Goal: Navigation & Orientation: Find specific page/section

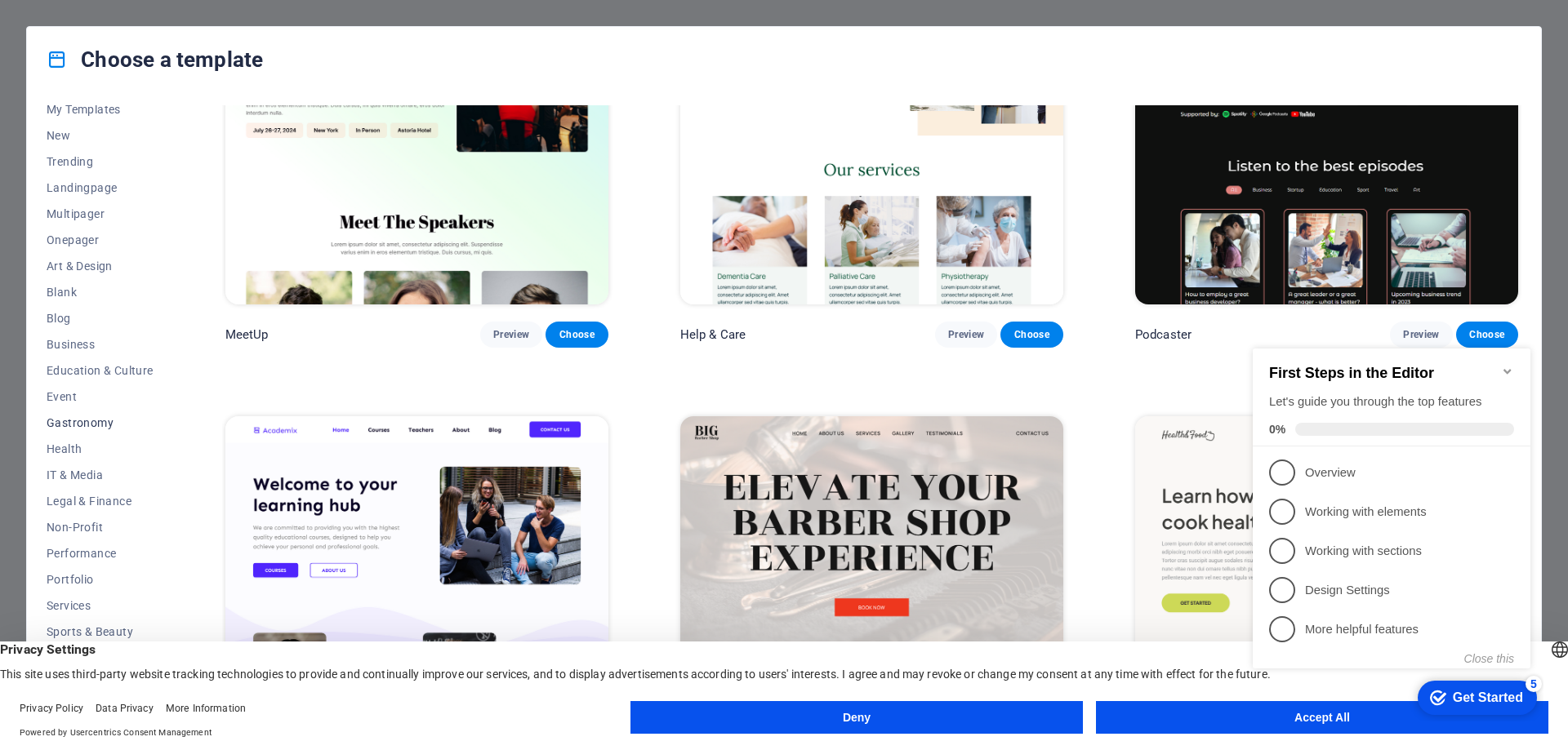
scroll to position [55, 0]
click at [88, 325] on span "Business" at bounding box center [100, 325] width 107 height 13
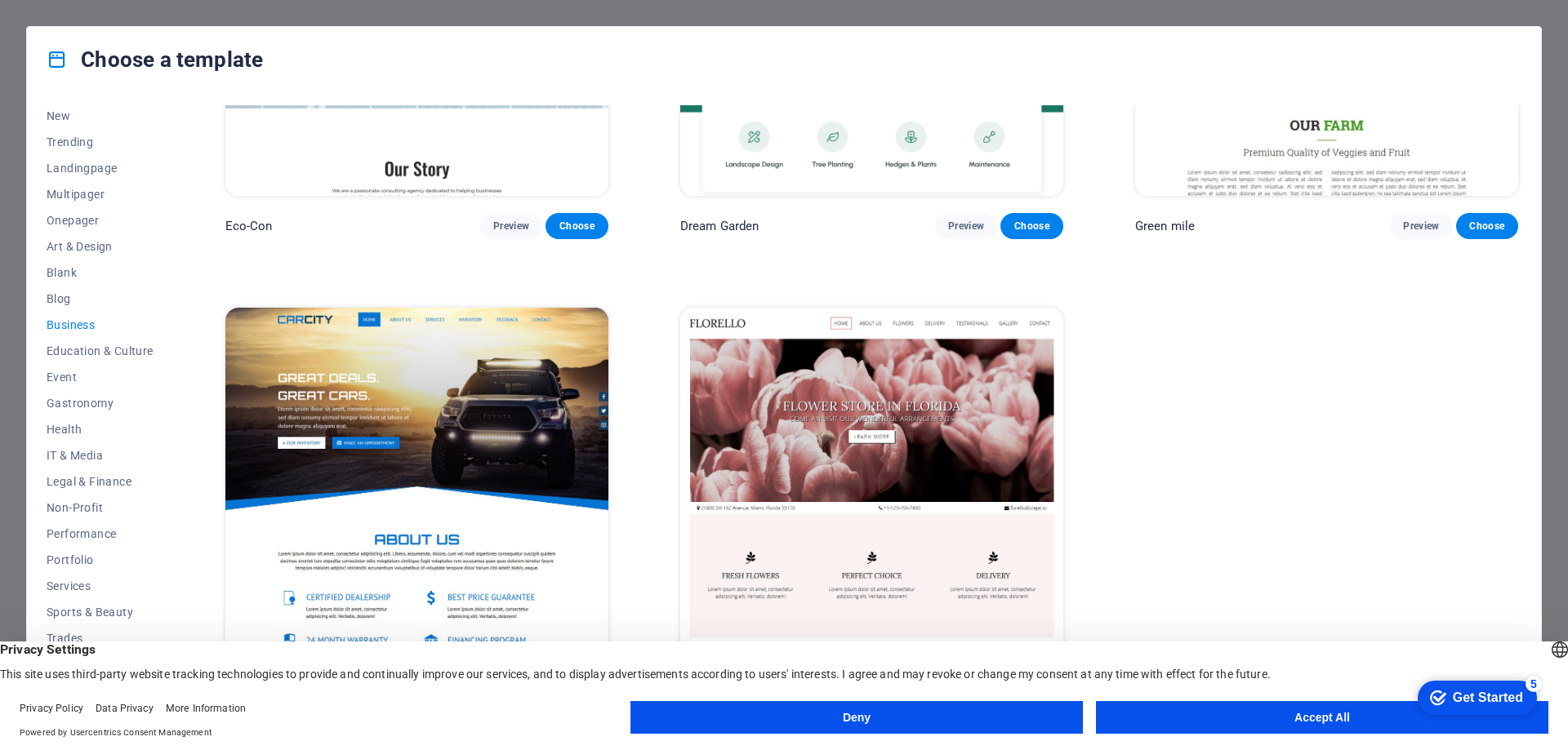
scroll to position [262, 0]
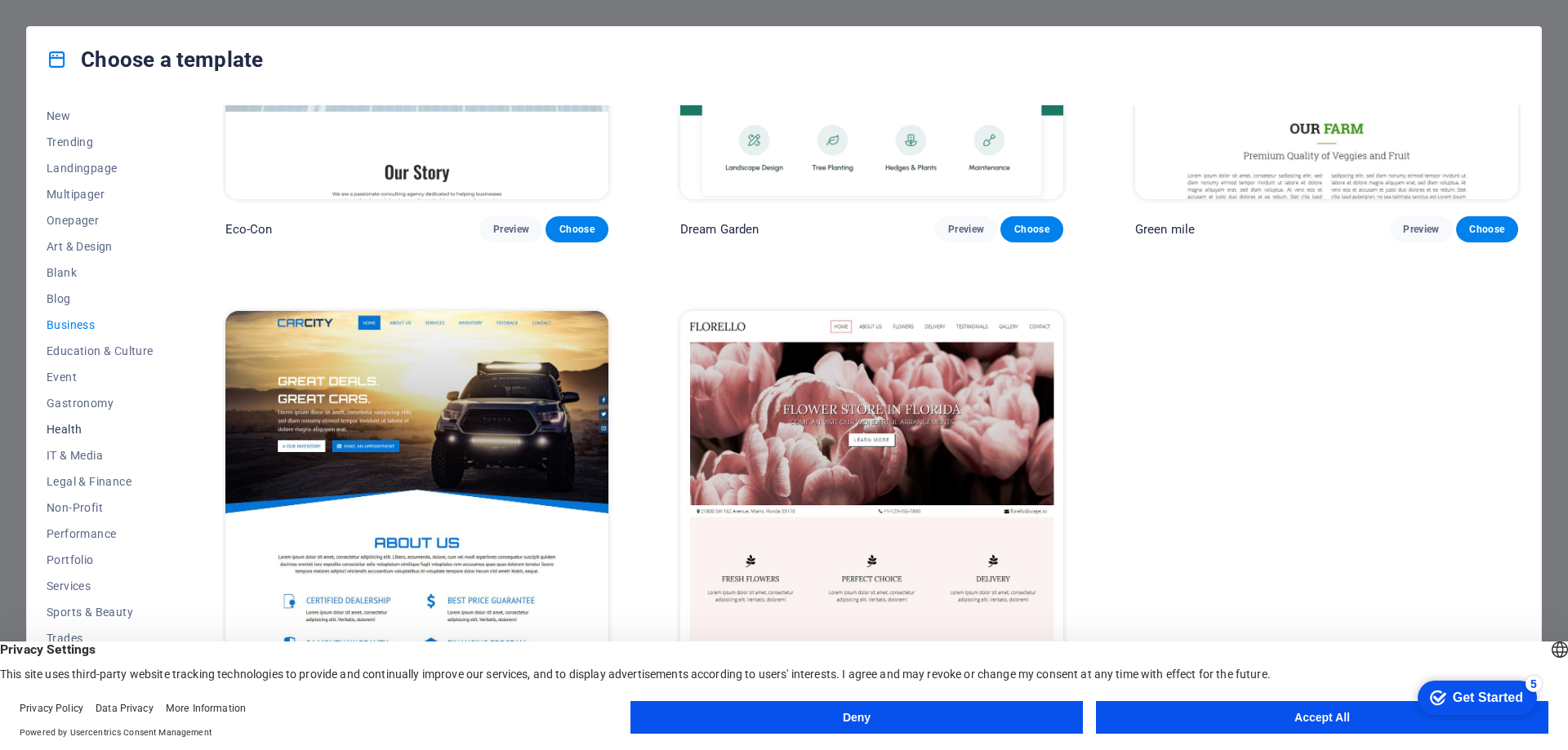
click at [67, 432] on span "Health" at bounding box center [100, 429] width 107 height 13
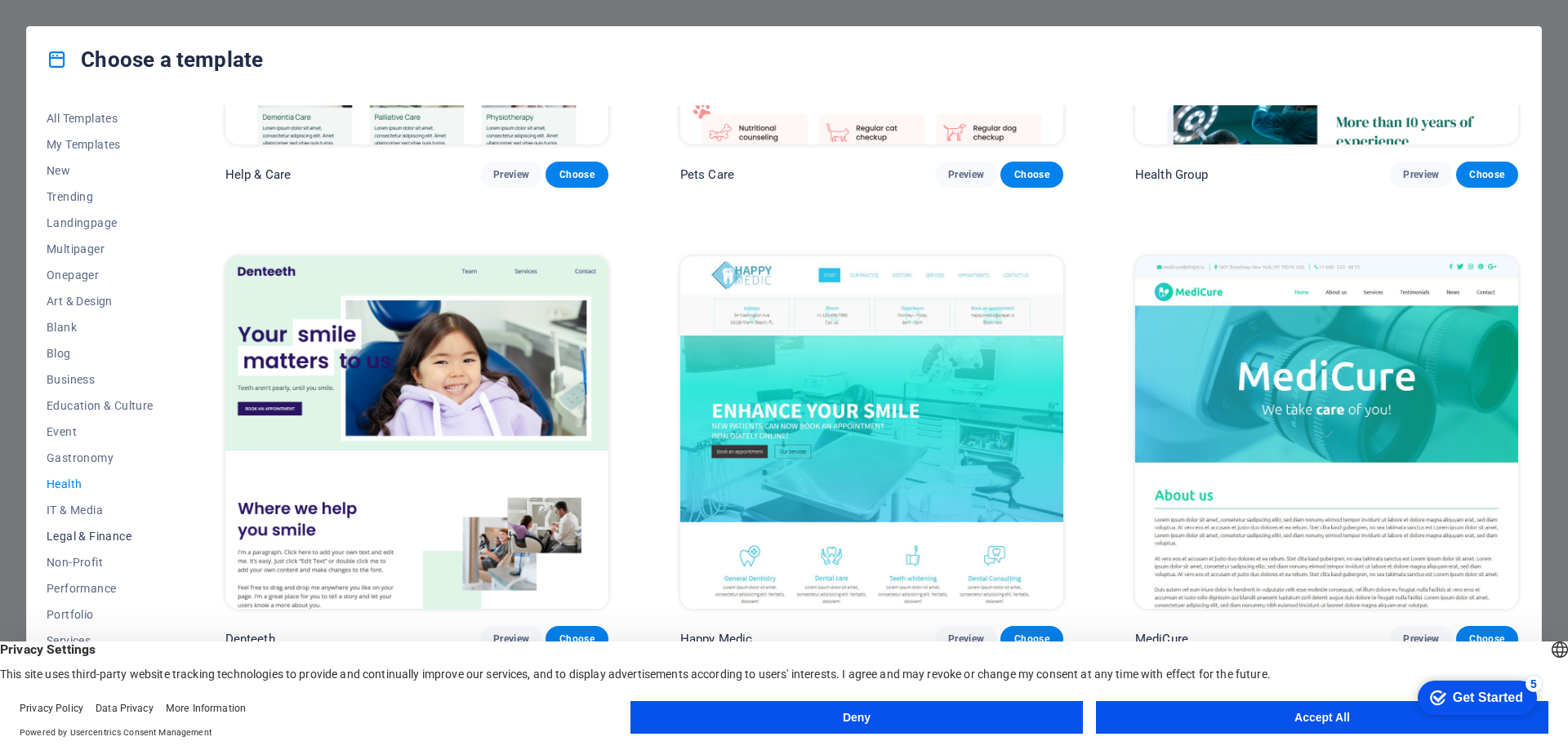
scroll to position [55, 0]
click at [61, 327] on span "Business" at bounding box center [100, 325] width 107 height 13
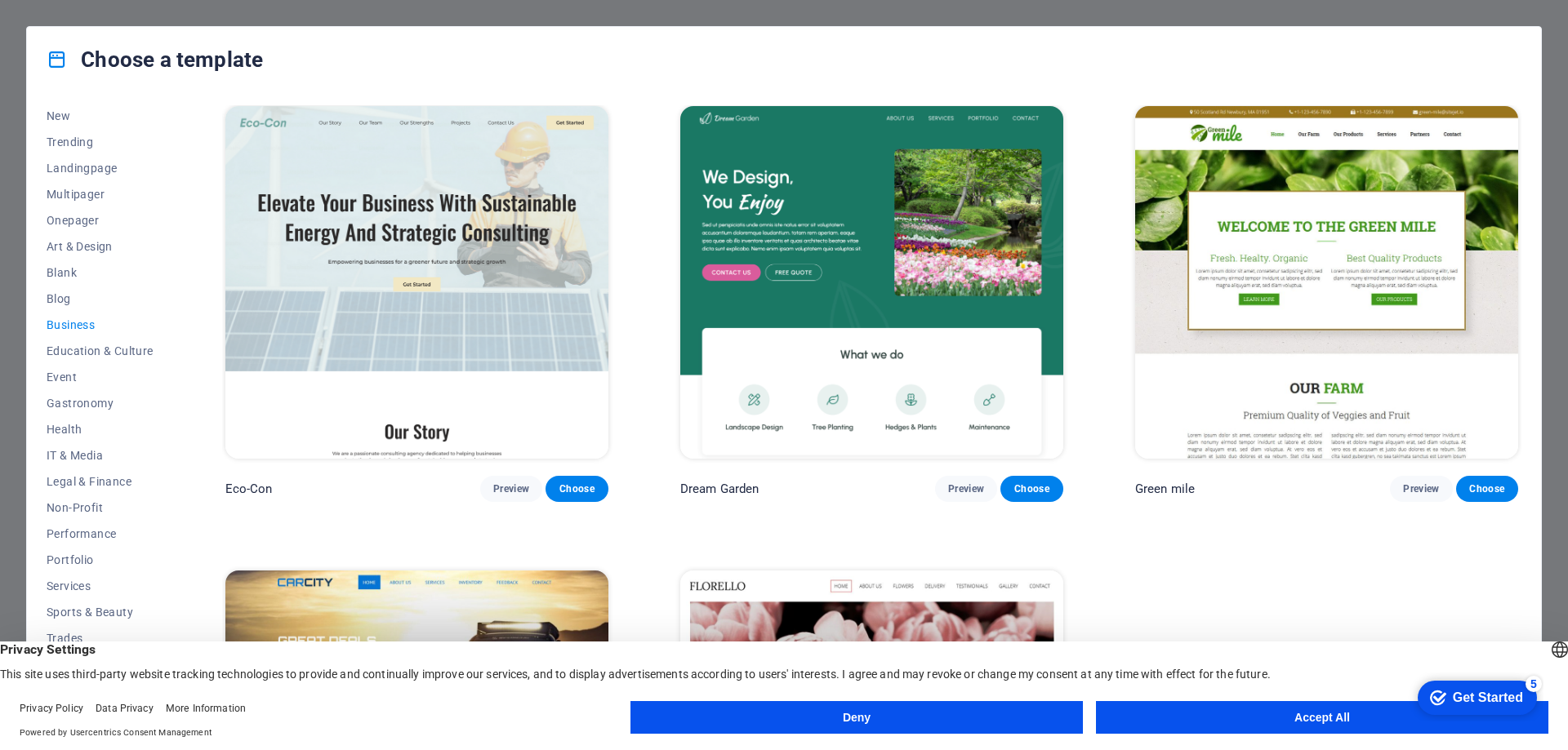
scroll to position [0, 0]
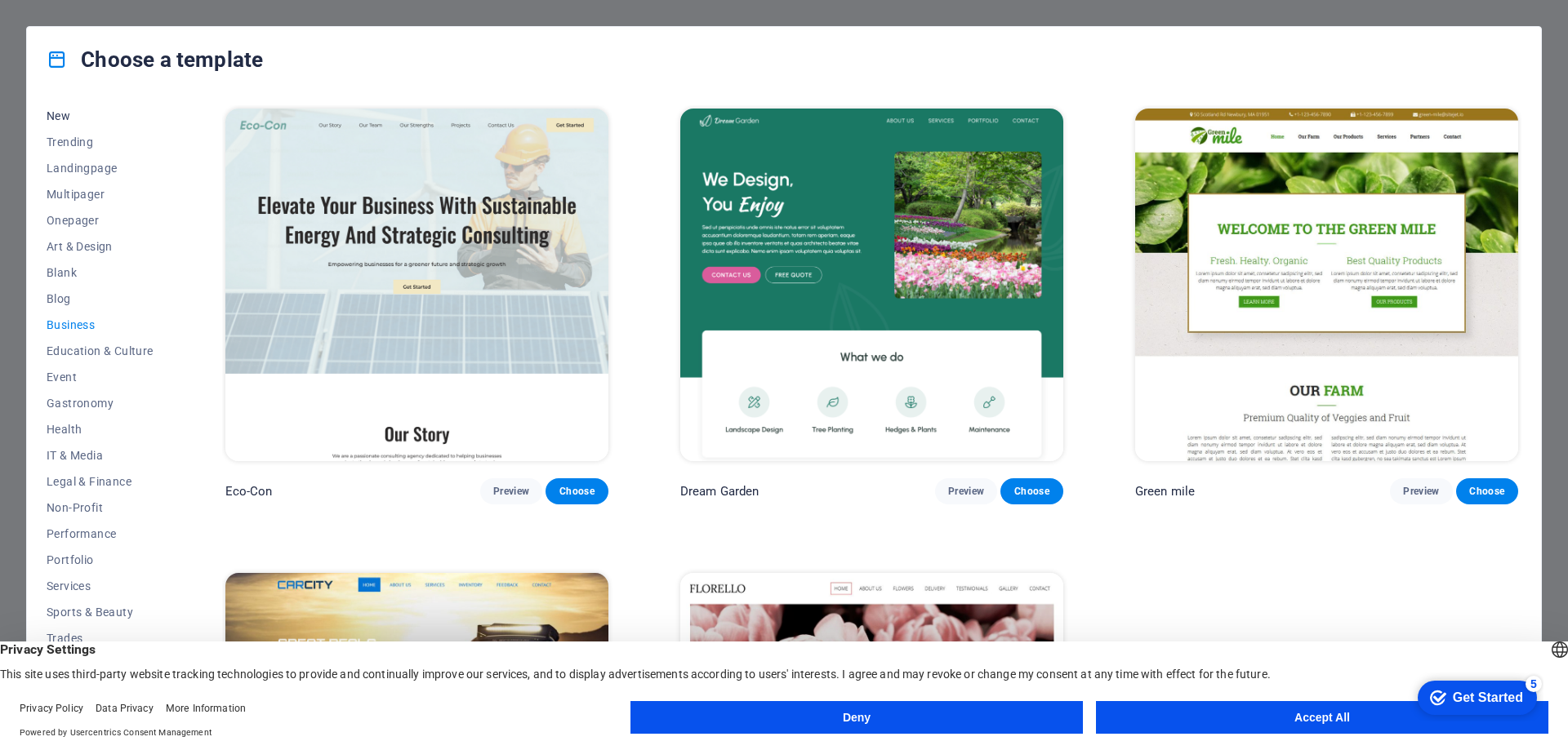
click at [61, 117] on span "New" at bounding box center [100, 116] width 107 height 13
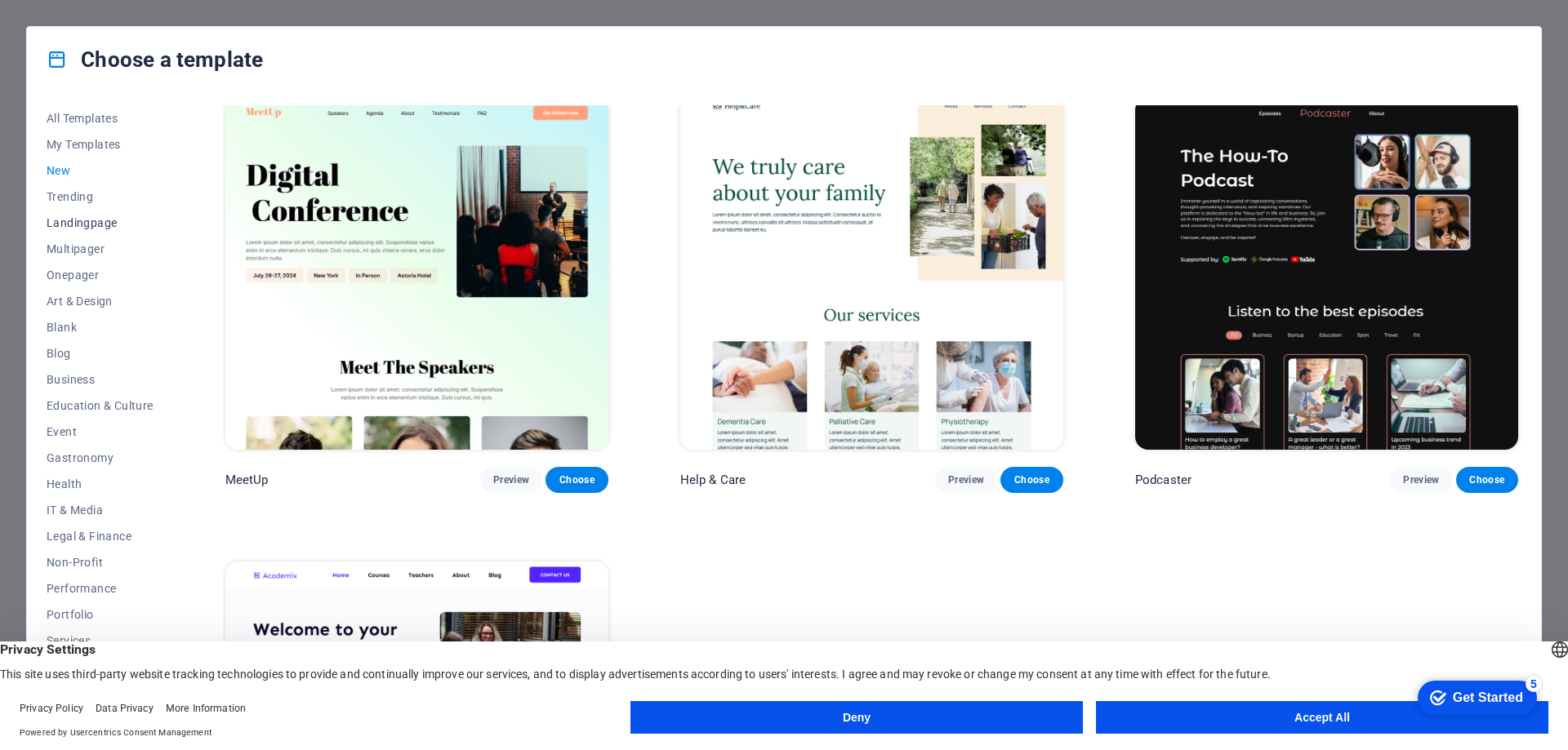
click at [91, 229] on button "Landingpage" at bounding box center [100, 223] width 107 height 26
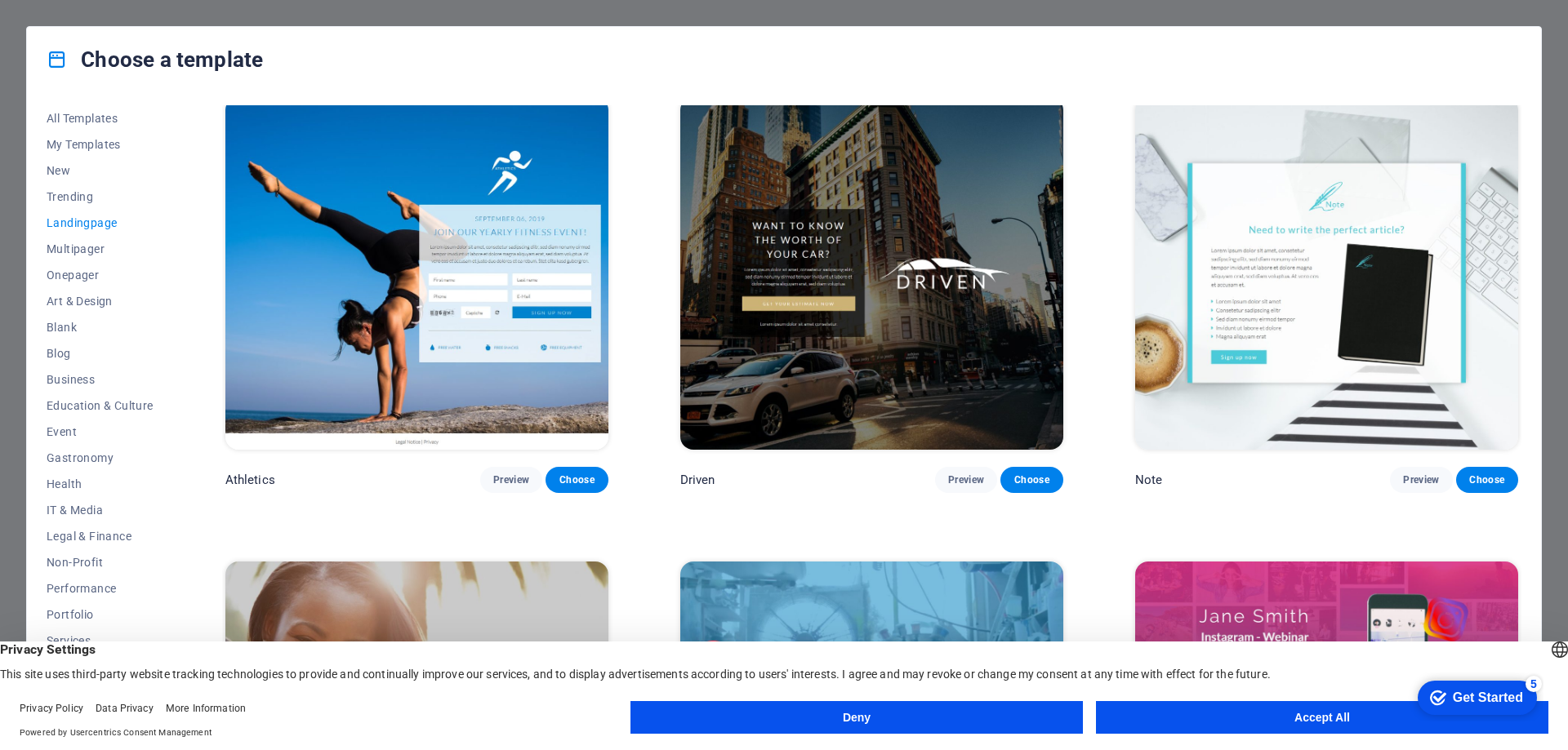
scroll to position [1406, 0]
click at [84, 253] on span "Multipager" at bounding box center [100, 249] width 107 height 13
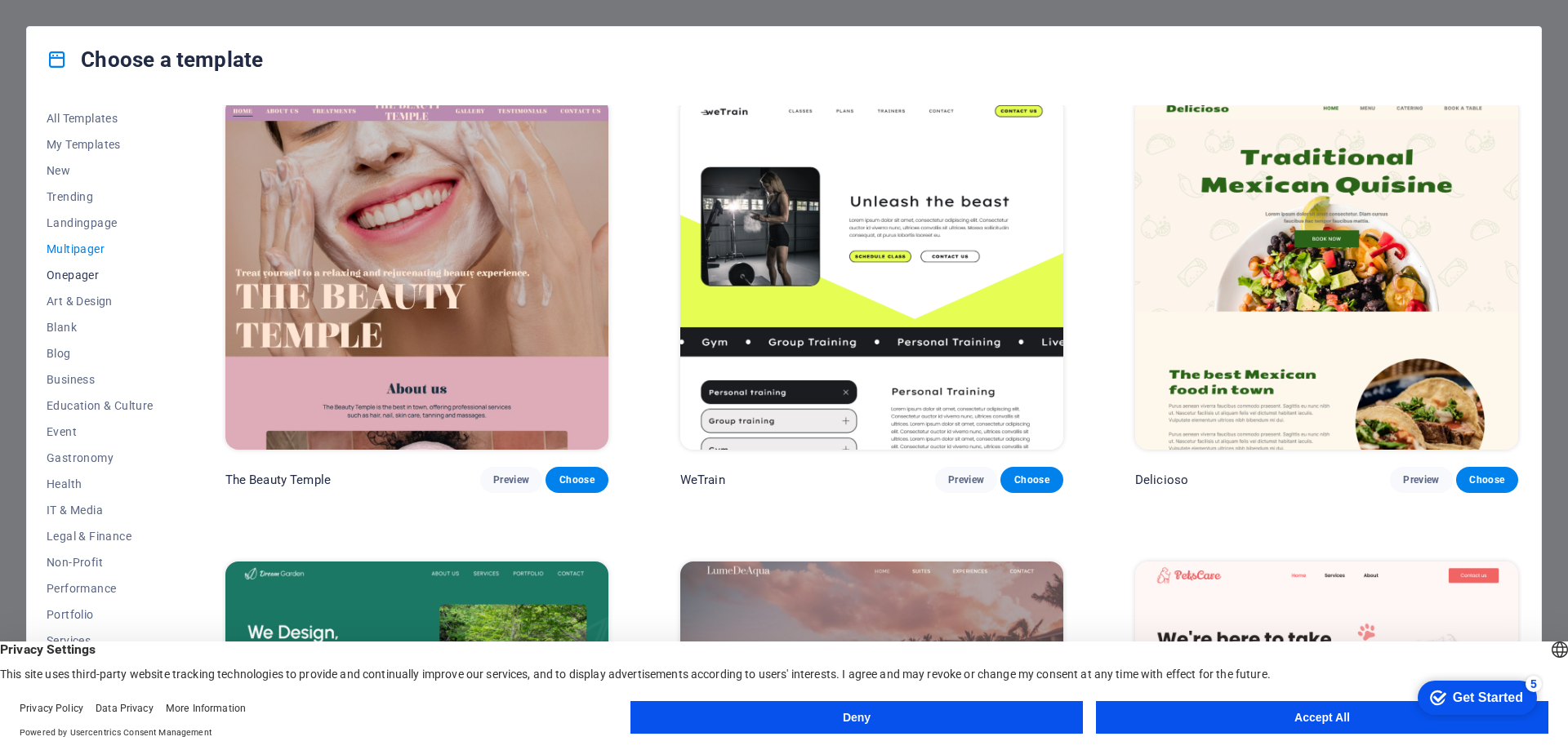
click at [88, 276] on span "Onepager" at bounding box center [100, 275] width 107 height 13
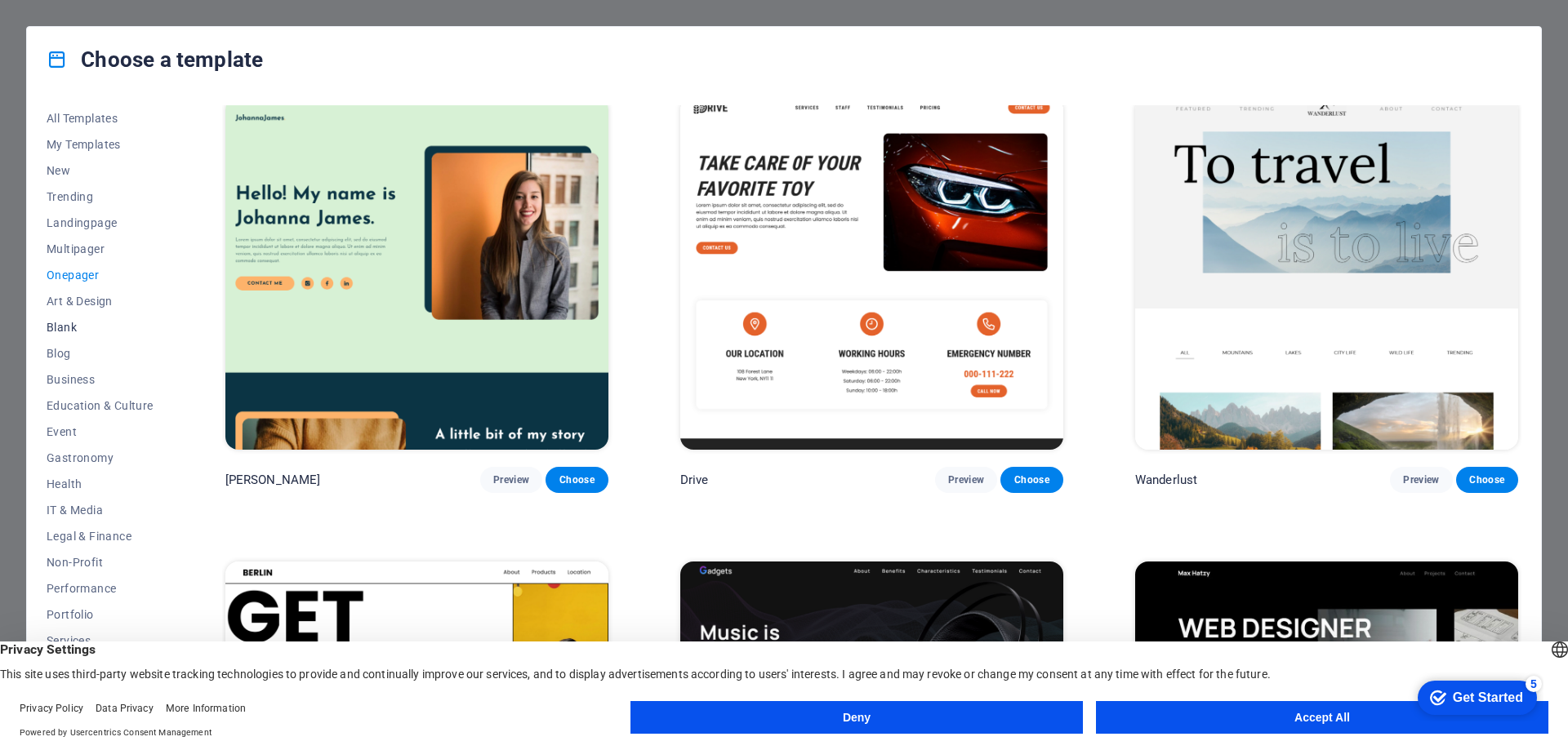
scroll to position [55, 0]
click at [65, 267] on span "Blank" at bounding box center [100, 272] width 107 height 13
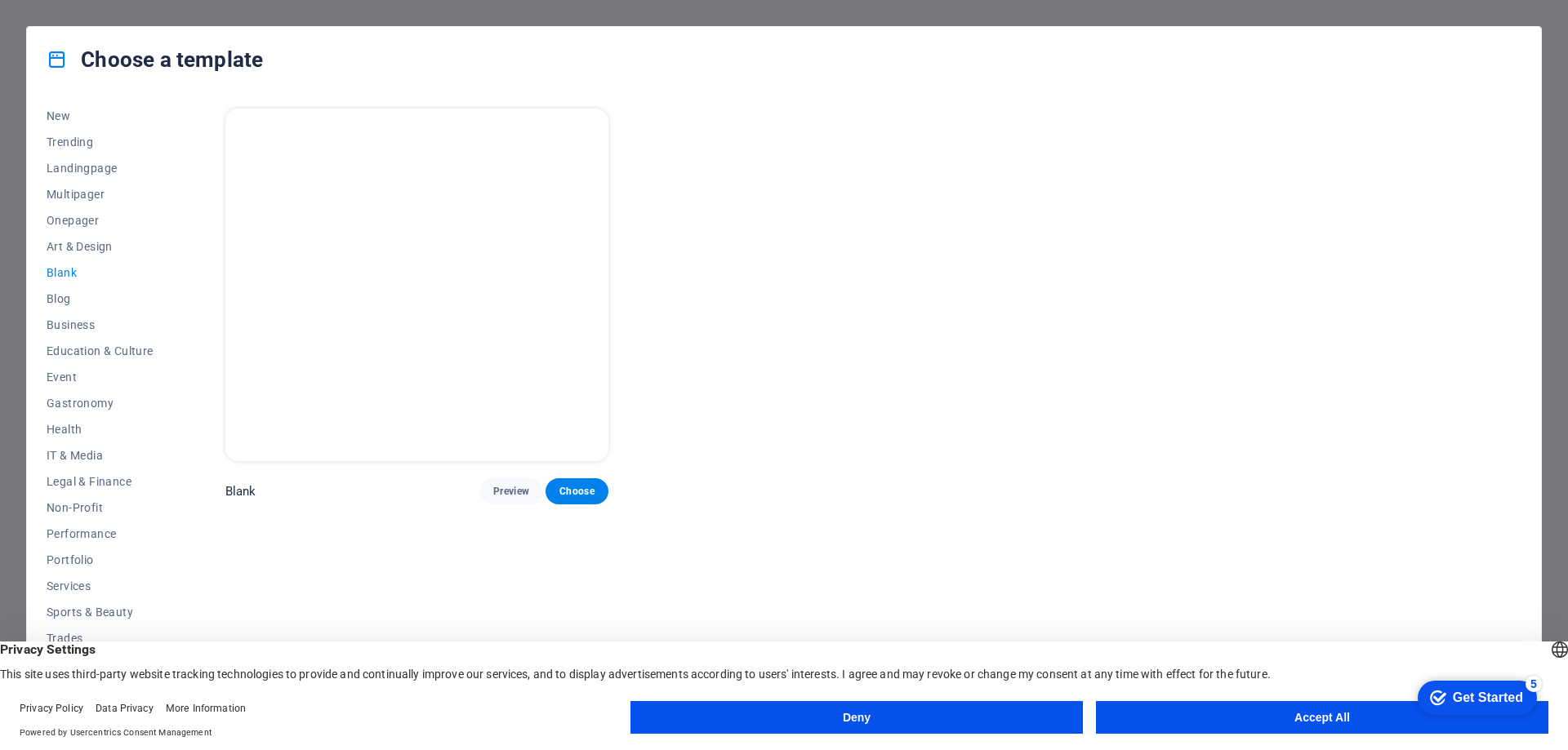
scroll to position [0, 0]
click at [69, 300] on span "Blog" at bounding box center [100, 299] width 107 height 13
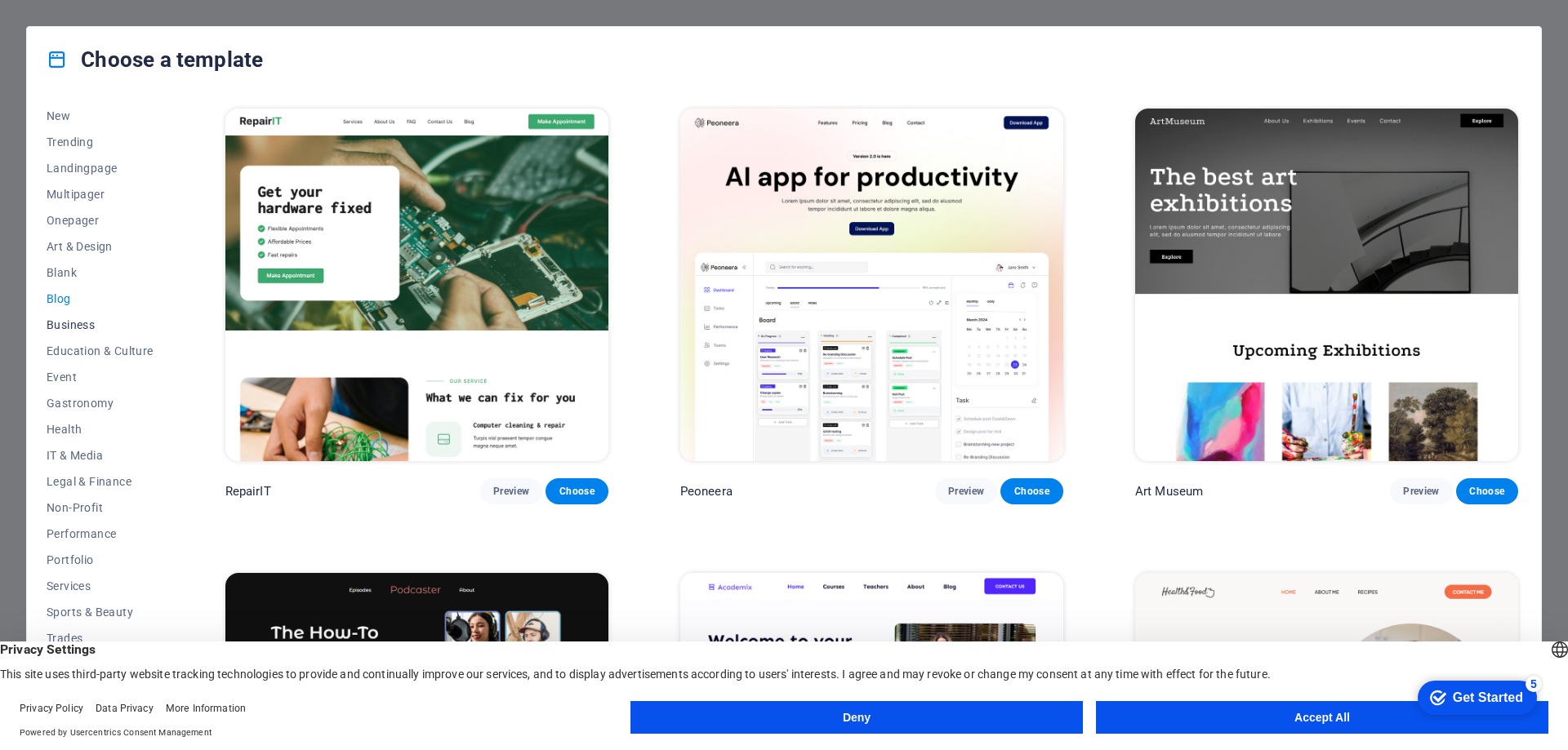
click at [82, 331] on button "Business" at bounding box center [100, 325] width 107 height 26
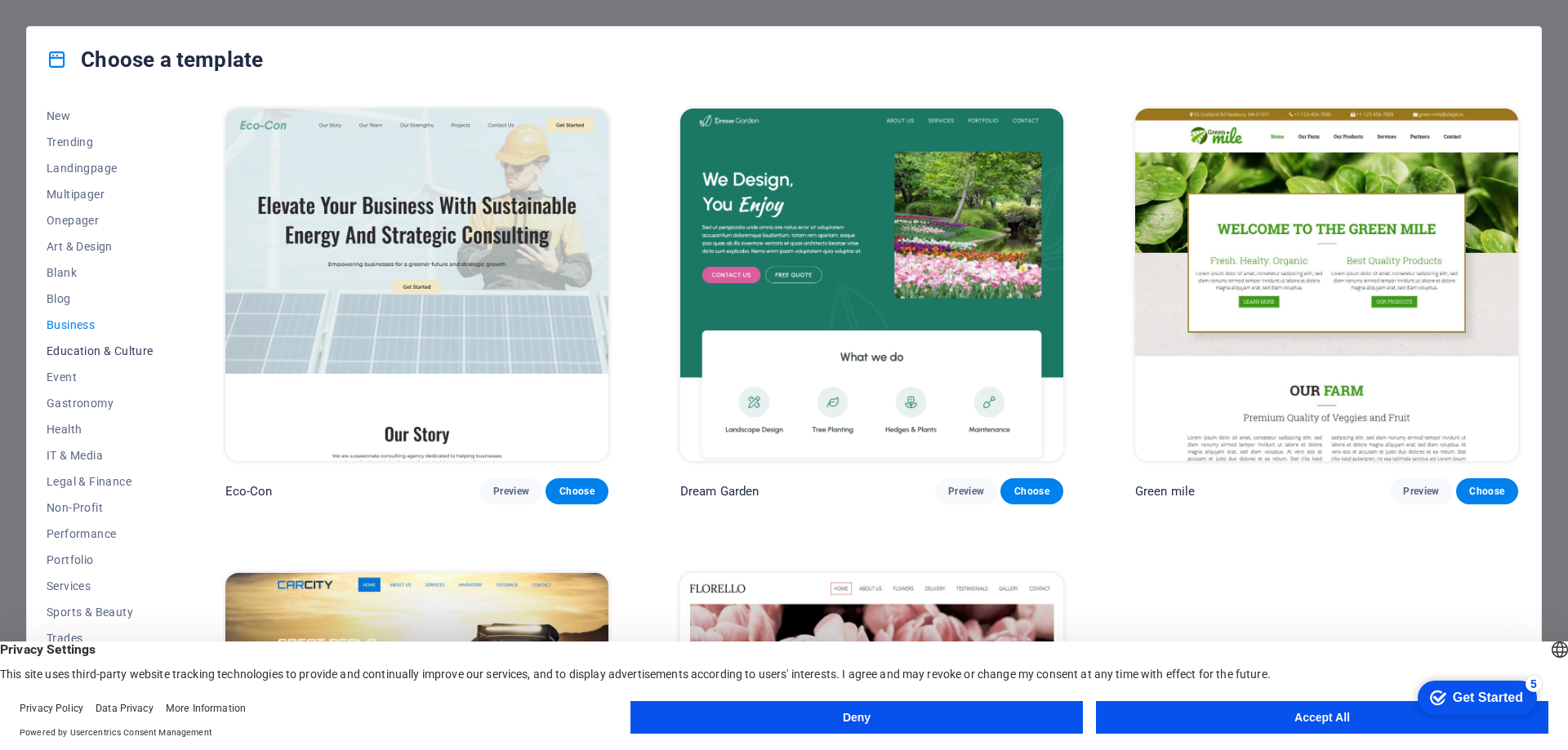
click at [95, 349] on span "Education & Culture" at bounding box center [100, 351] width 107 height 13
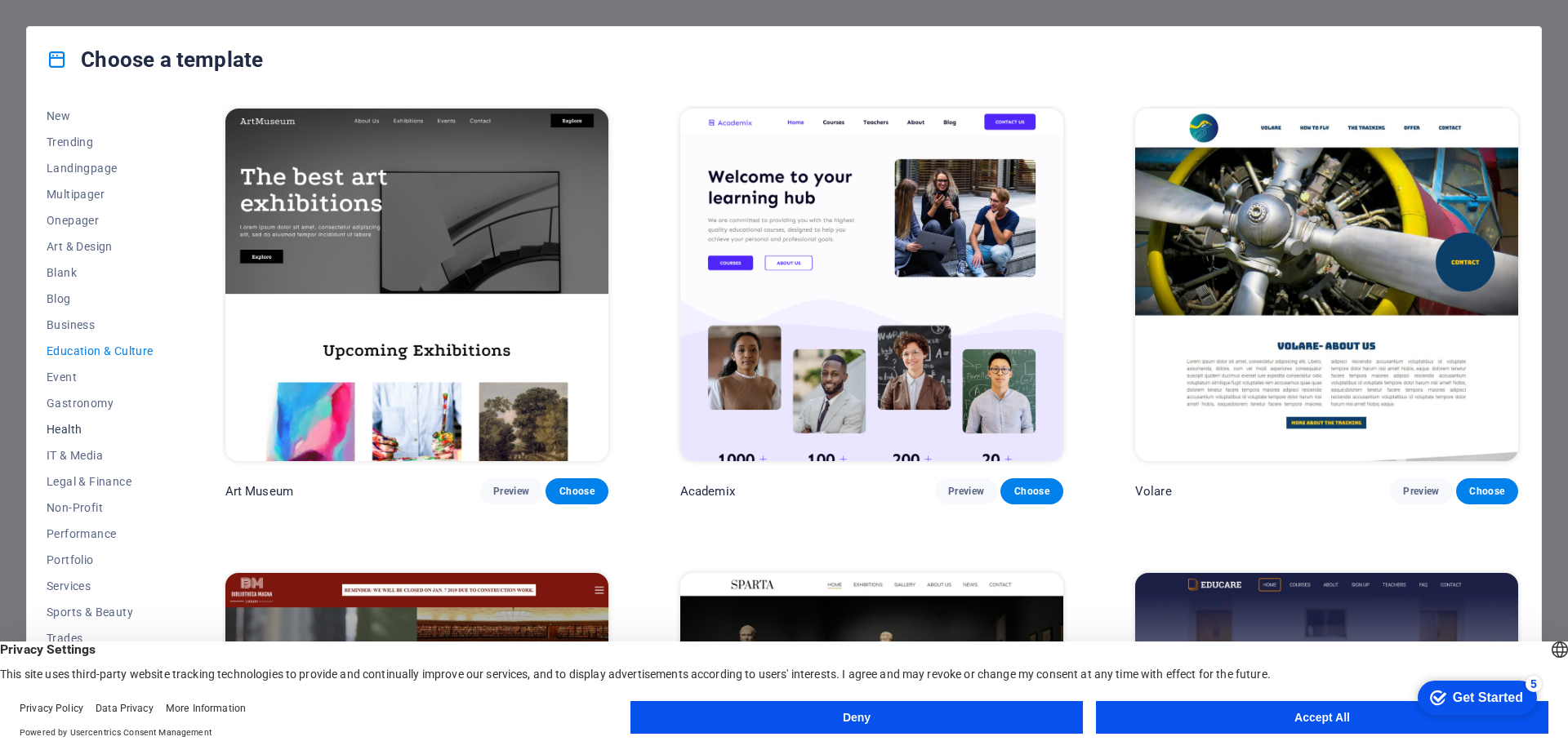
click at [67, 436] on button "Health" at bounding box center [100, 429] width 107 height 26
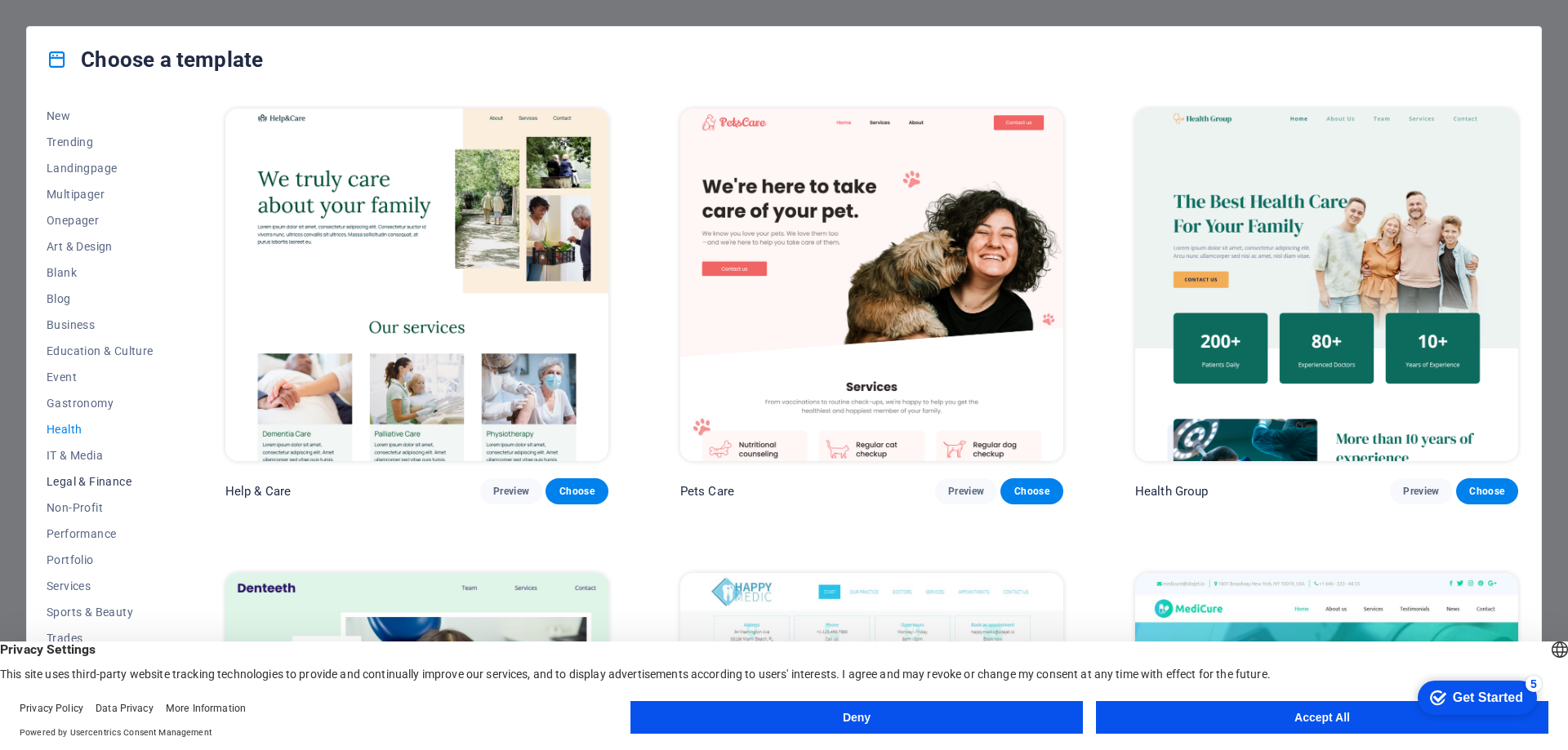
click at [95, 480] on span "Legal & Finance" at bounding box center [100, 482] width 107 height 13
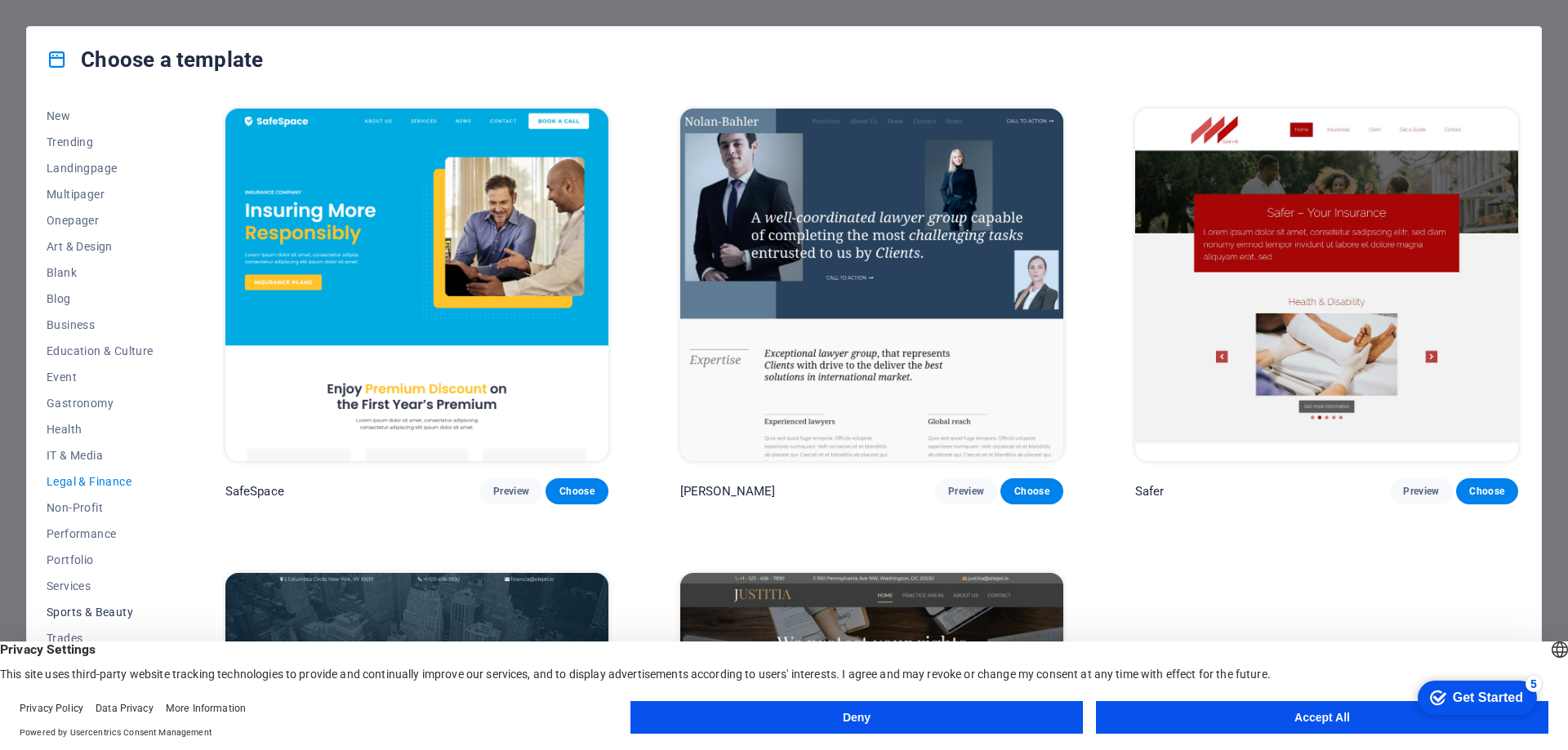
click at [111, 609] on span "Sports & Beauty" at bounding box center [100, 613] width 107 height 13
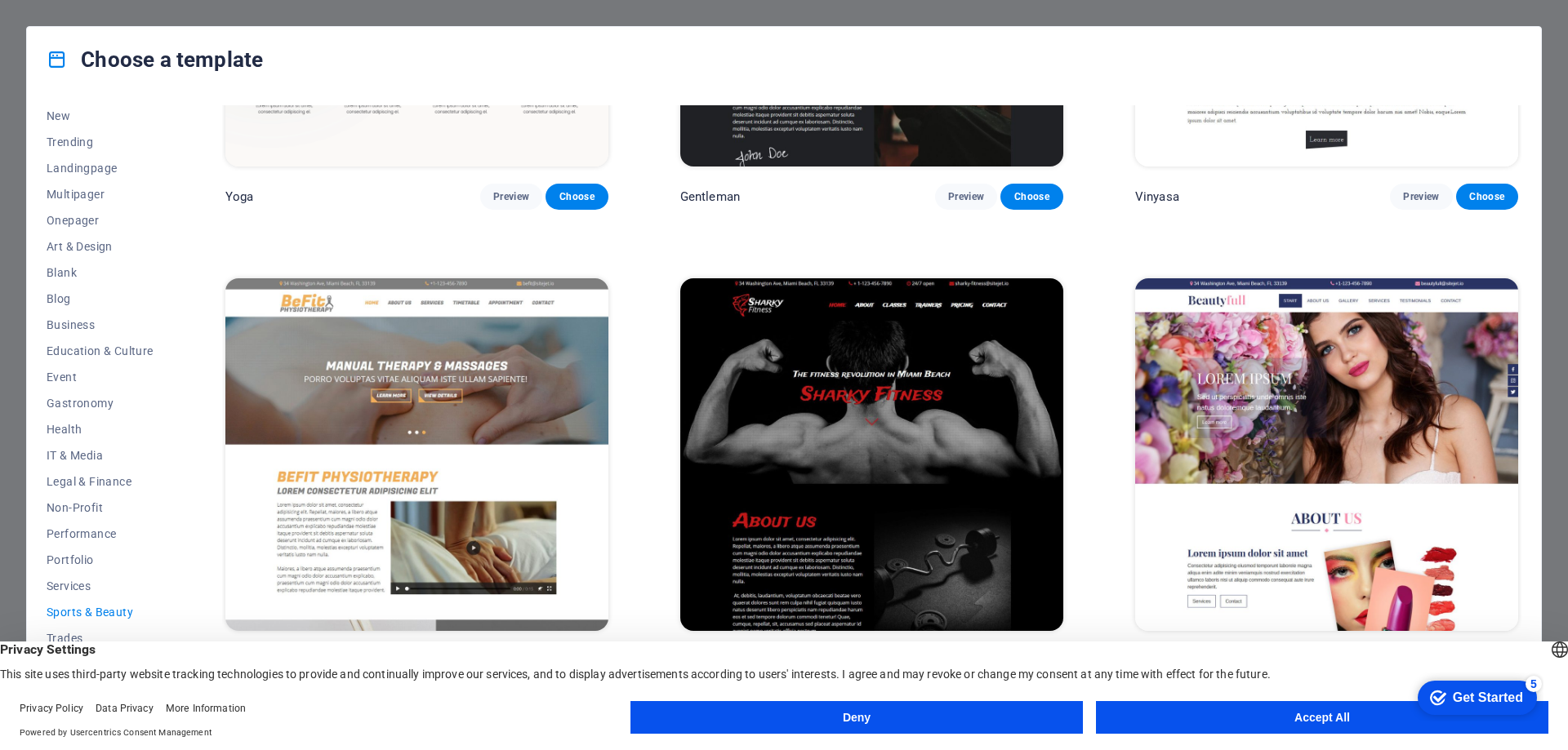
scroll to position [1650, 0]
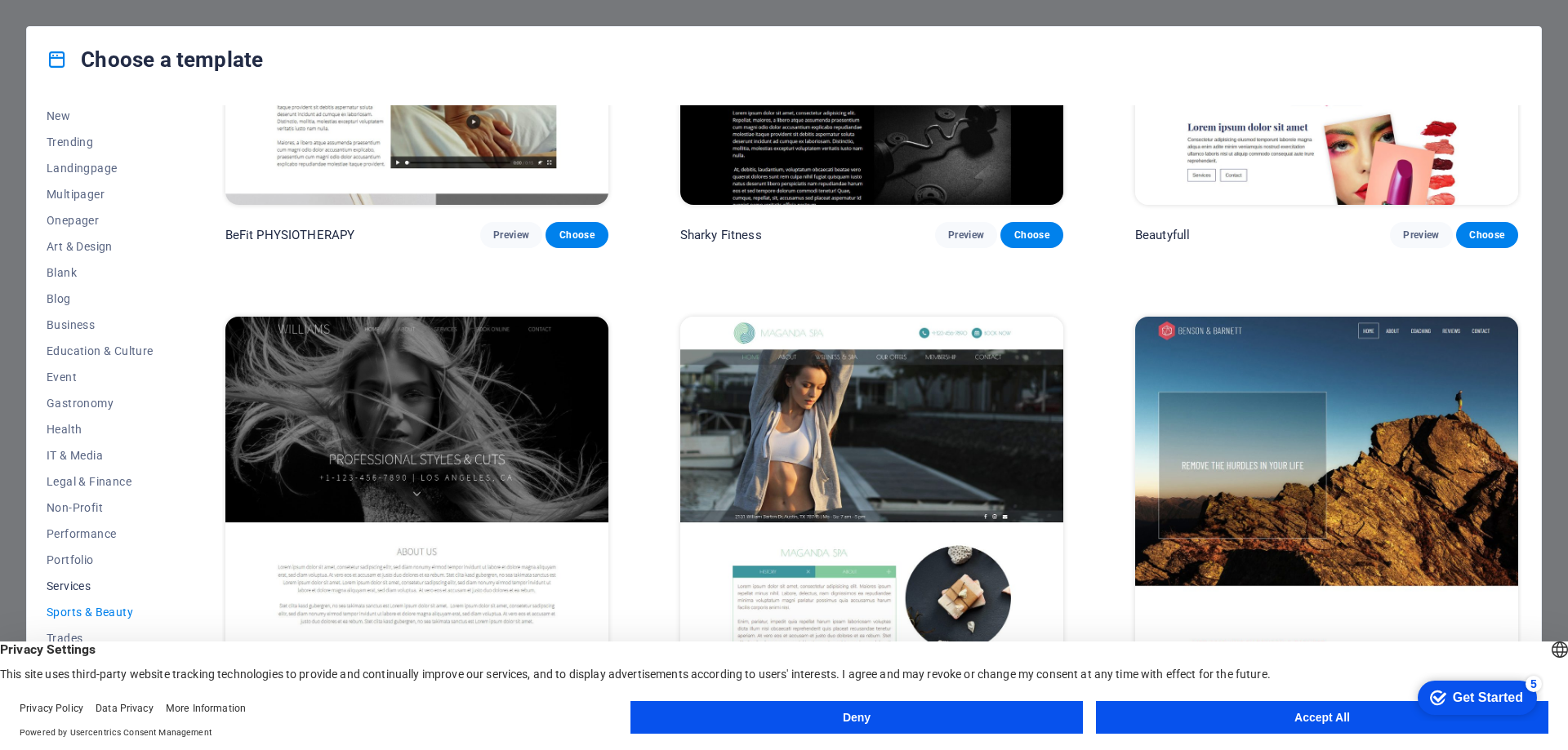
click at [63, 585] on span "Services" at bounding box center [100, 586] width 107 height 13
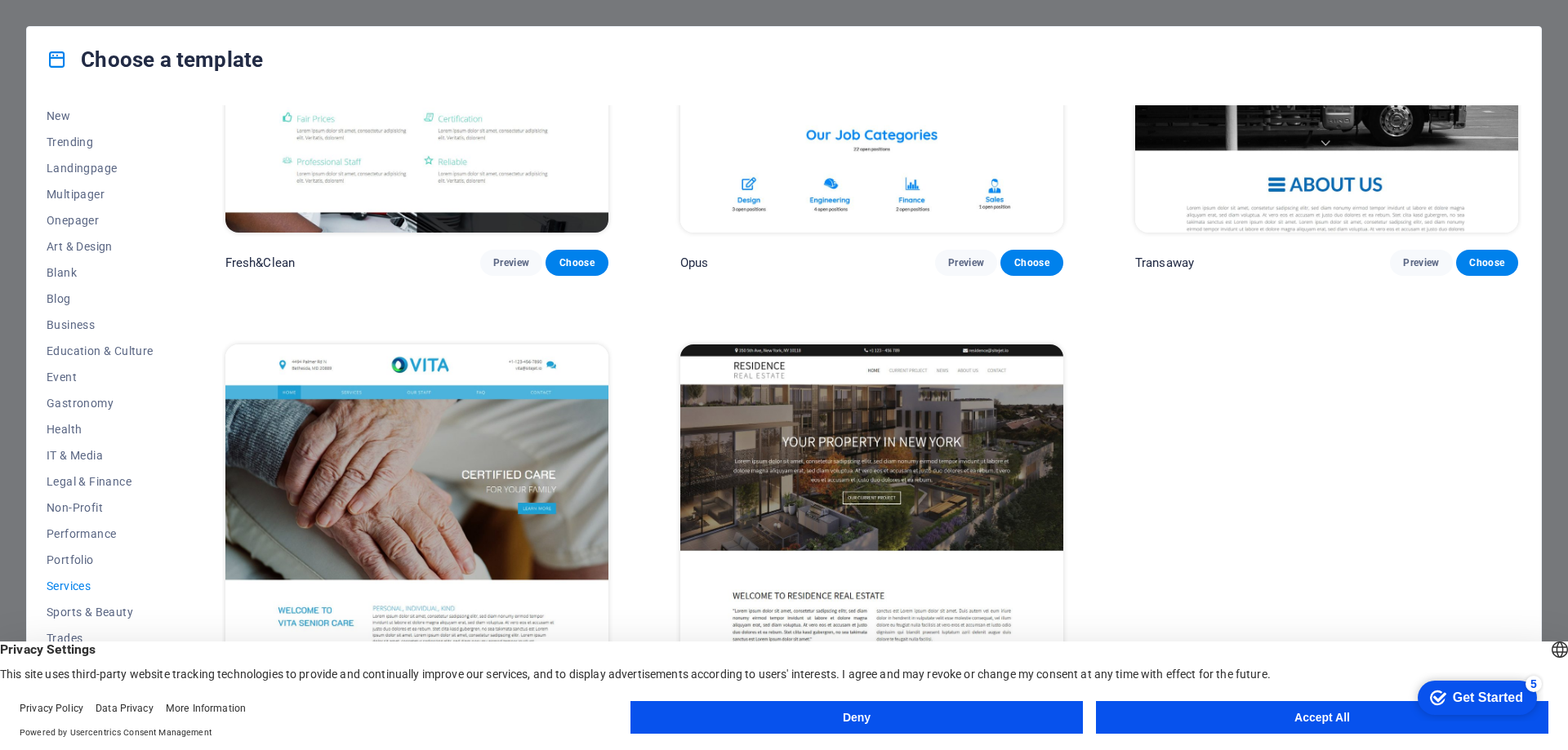
scroll to position [2576, 0]
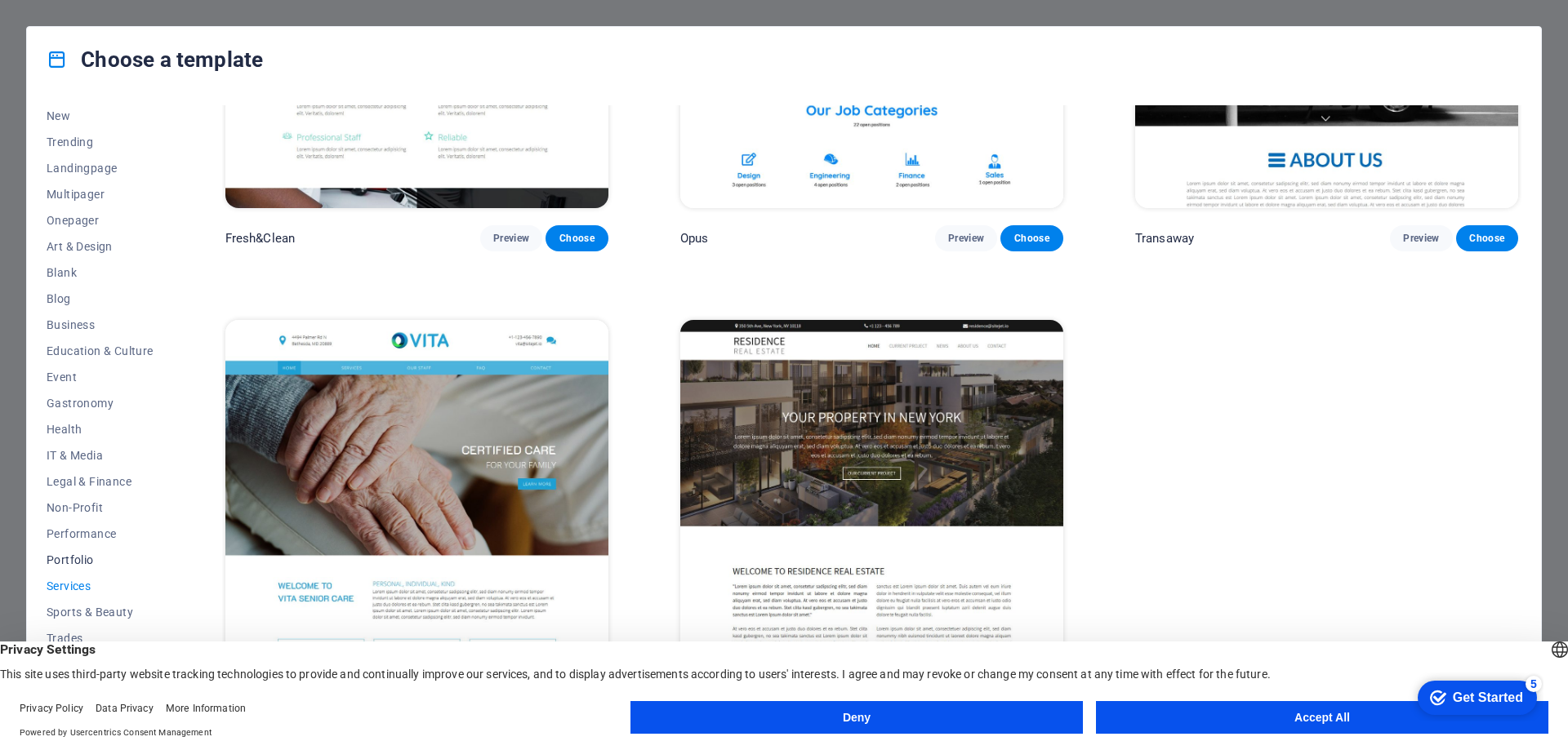
click at [83, 568] on button "Portfolio" at bounding box center [100, 560] width 107 height 26
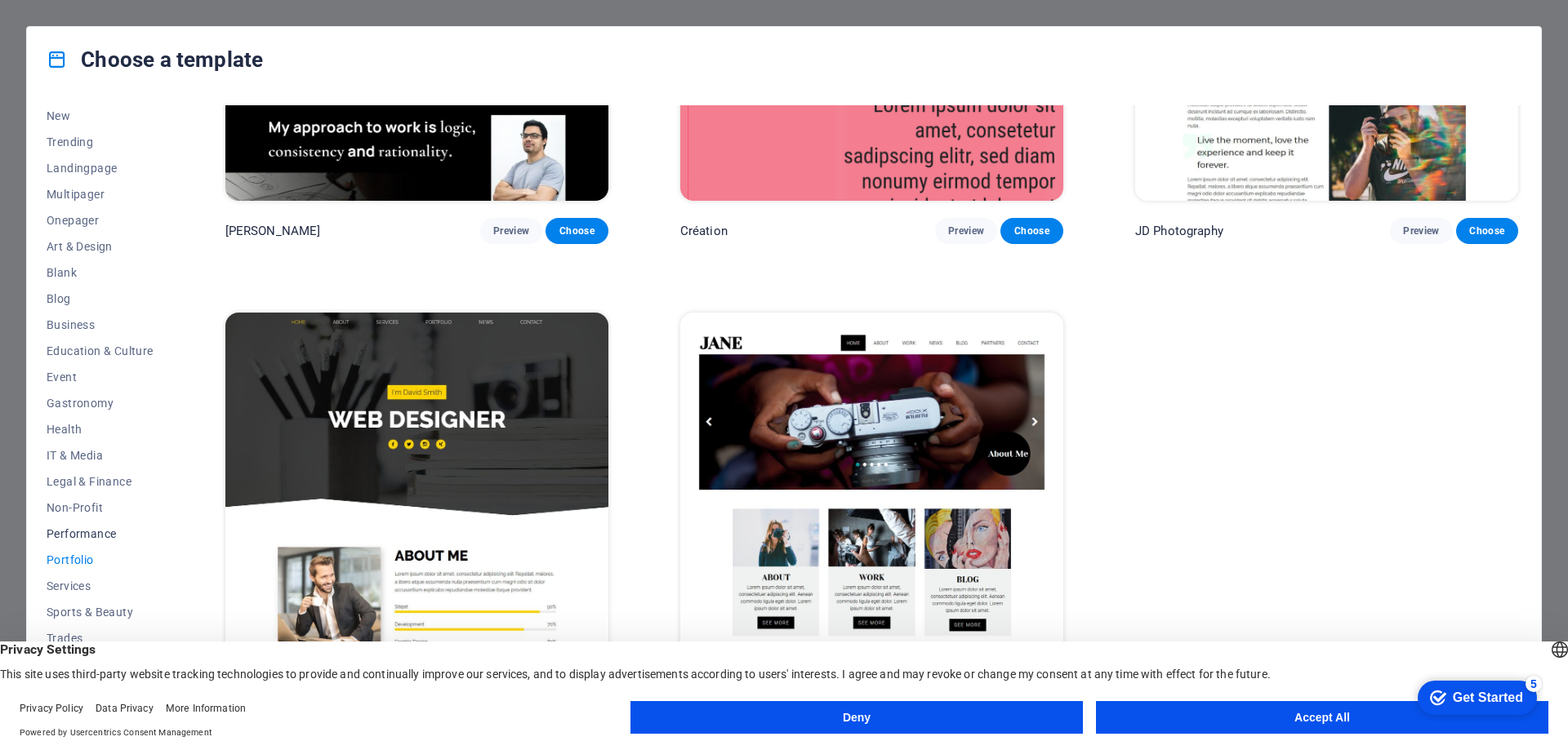
click at [79, 536] on span "Performance" at bounding box center [100, 534] width 107 height 13
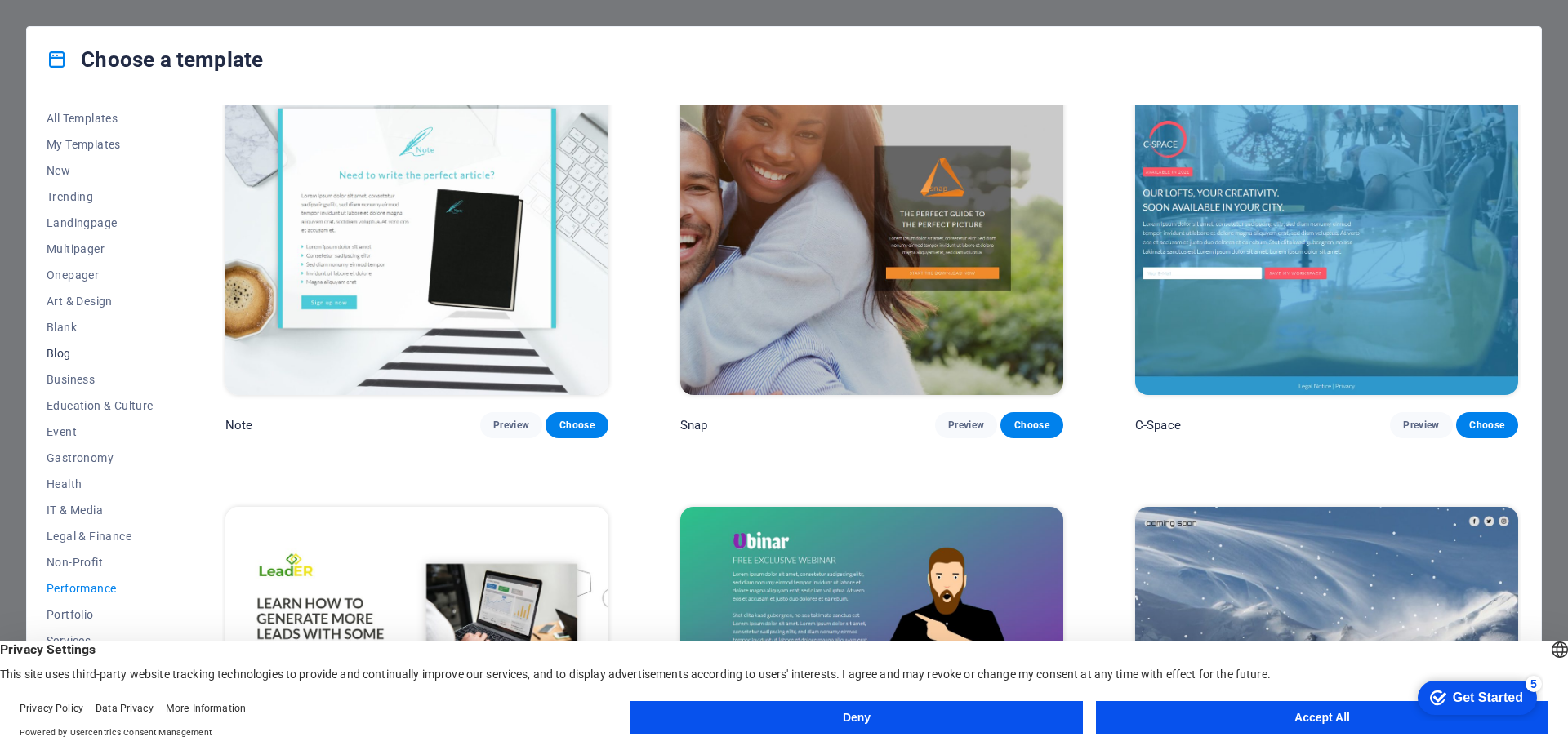
scroll to position [55, 0]
click at [1382, 730] on button "Accept All" at bounding box center [1322, 717] width 452 height 33
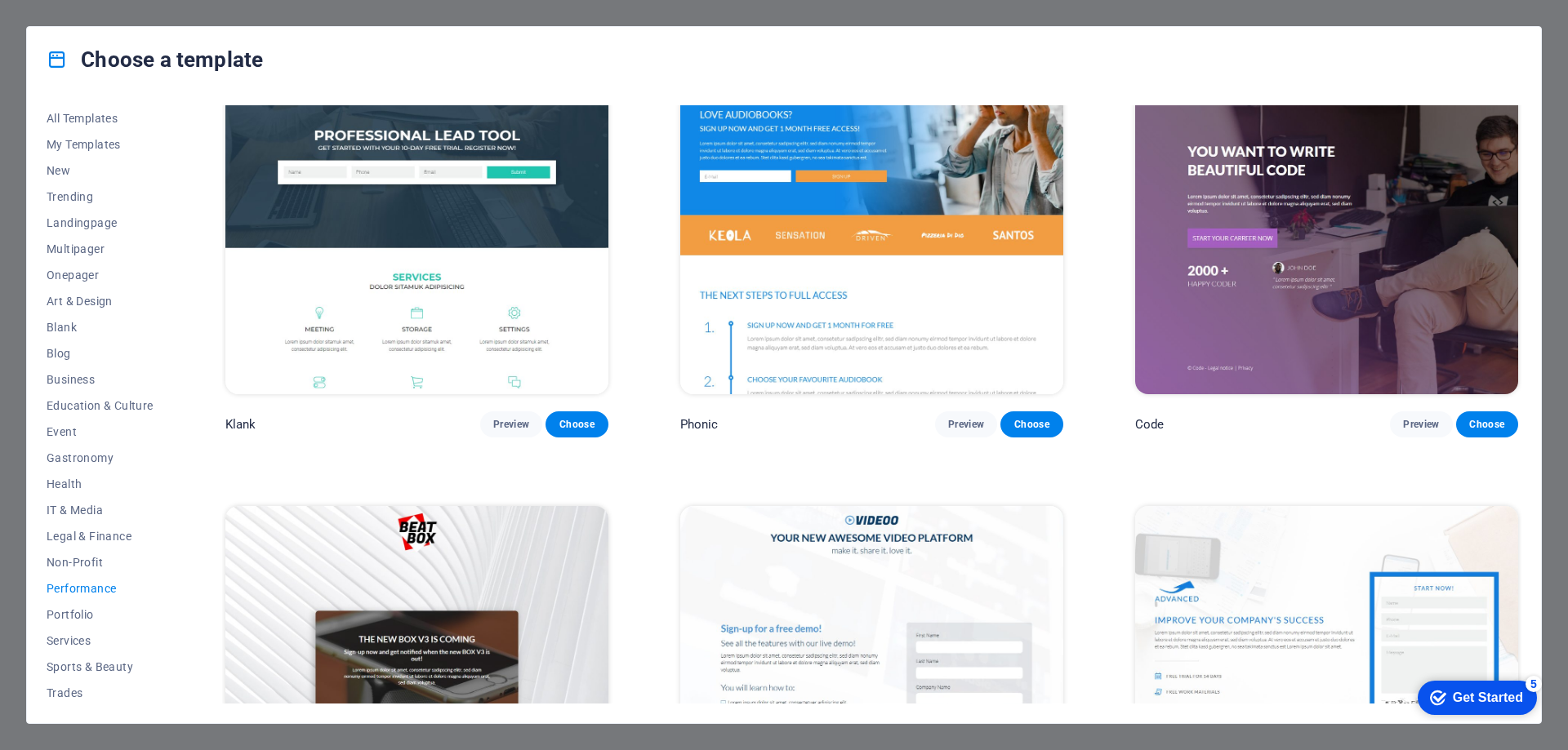
scroll to position [0, 0]
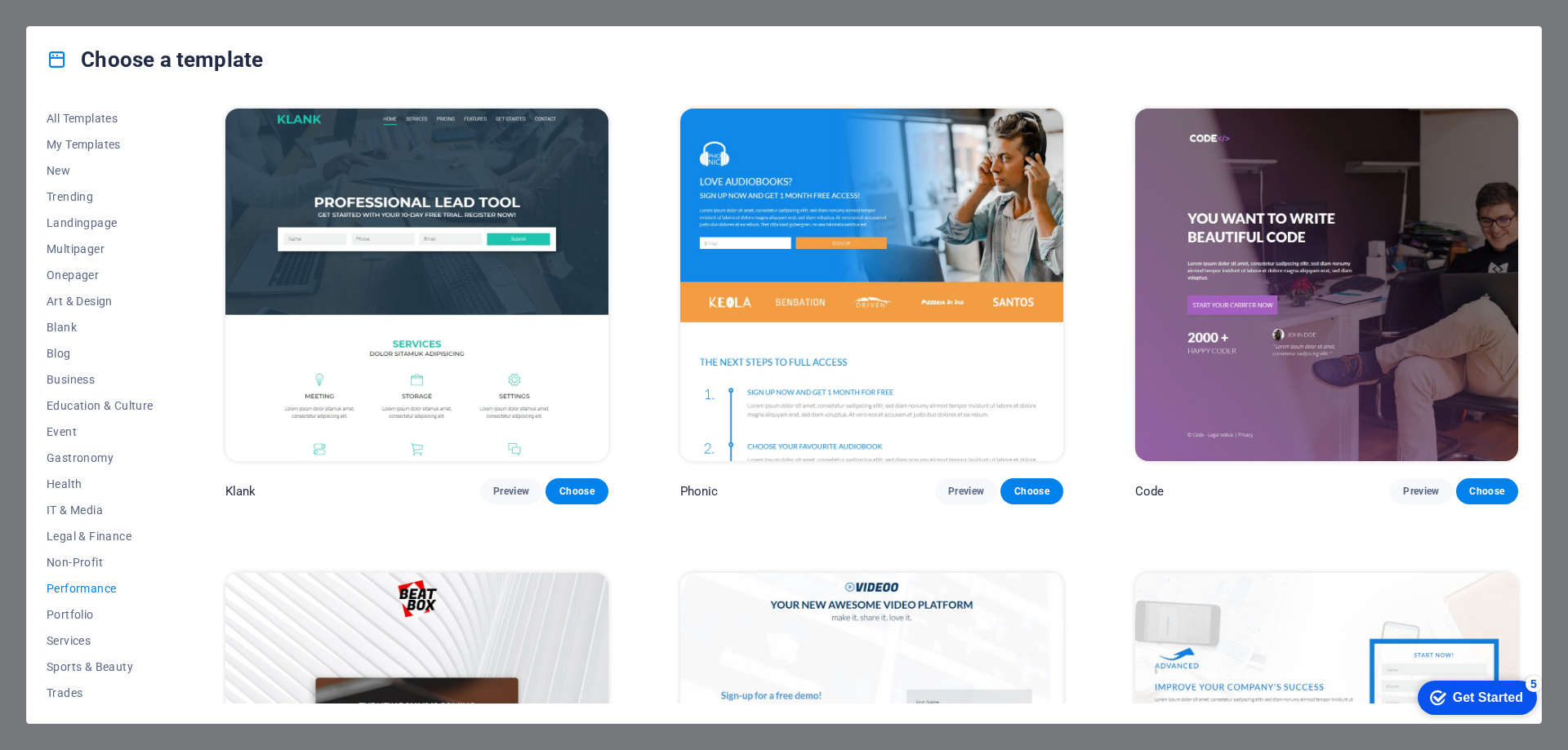
click at [83, 101] on div "All Templates My Templates New Trending Landingpage Multipager Onepager Art & D…" at bounding box center [784, 408] width 1514 height 631
click at [88, 112] on span "All Templates" at bounding box center [100, 119] width 107 height 13
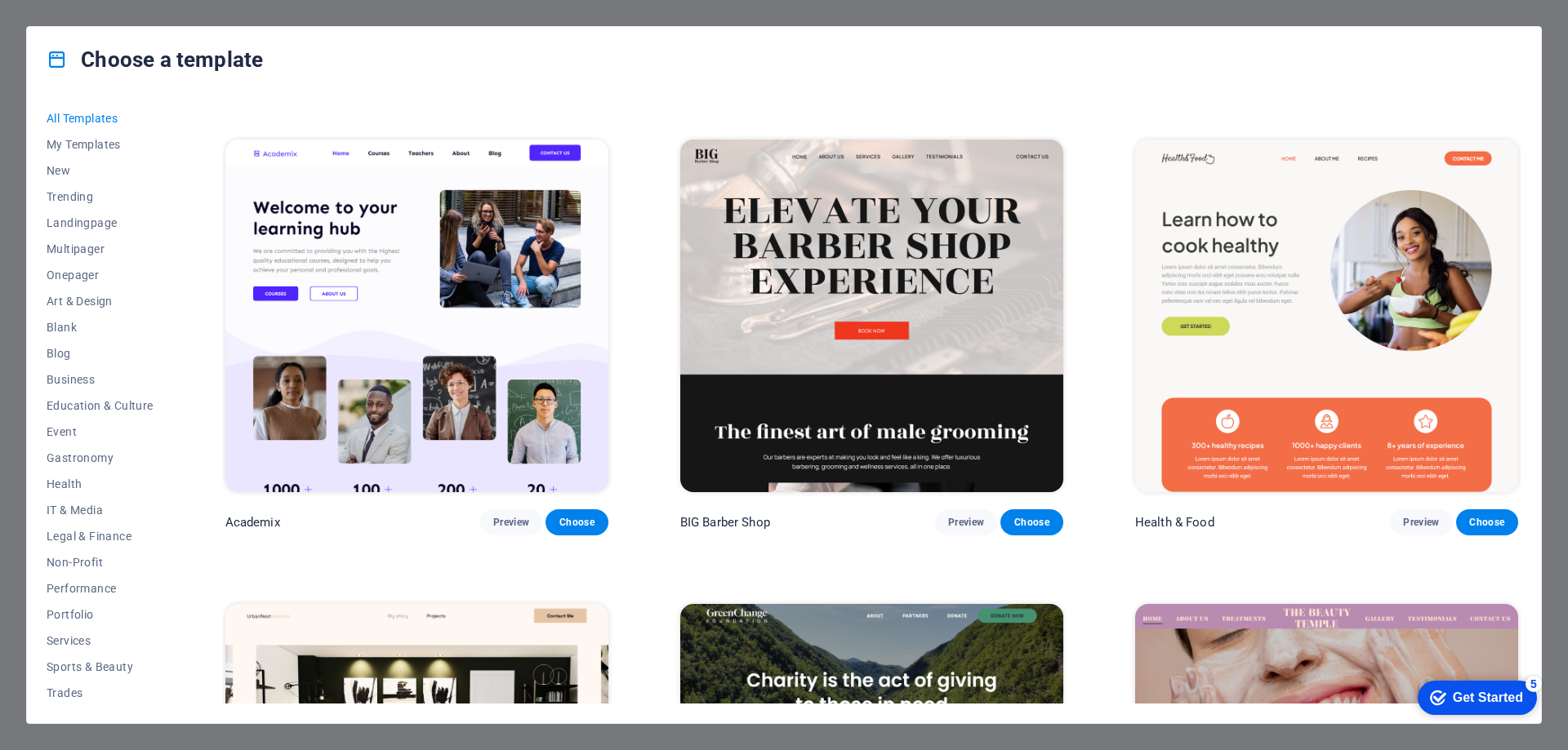
scroll to position [1960, 0]
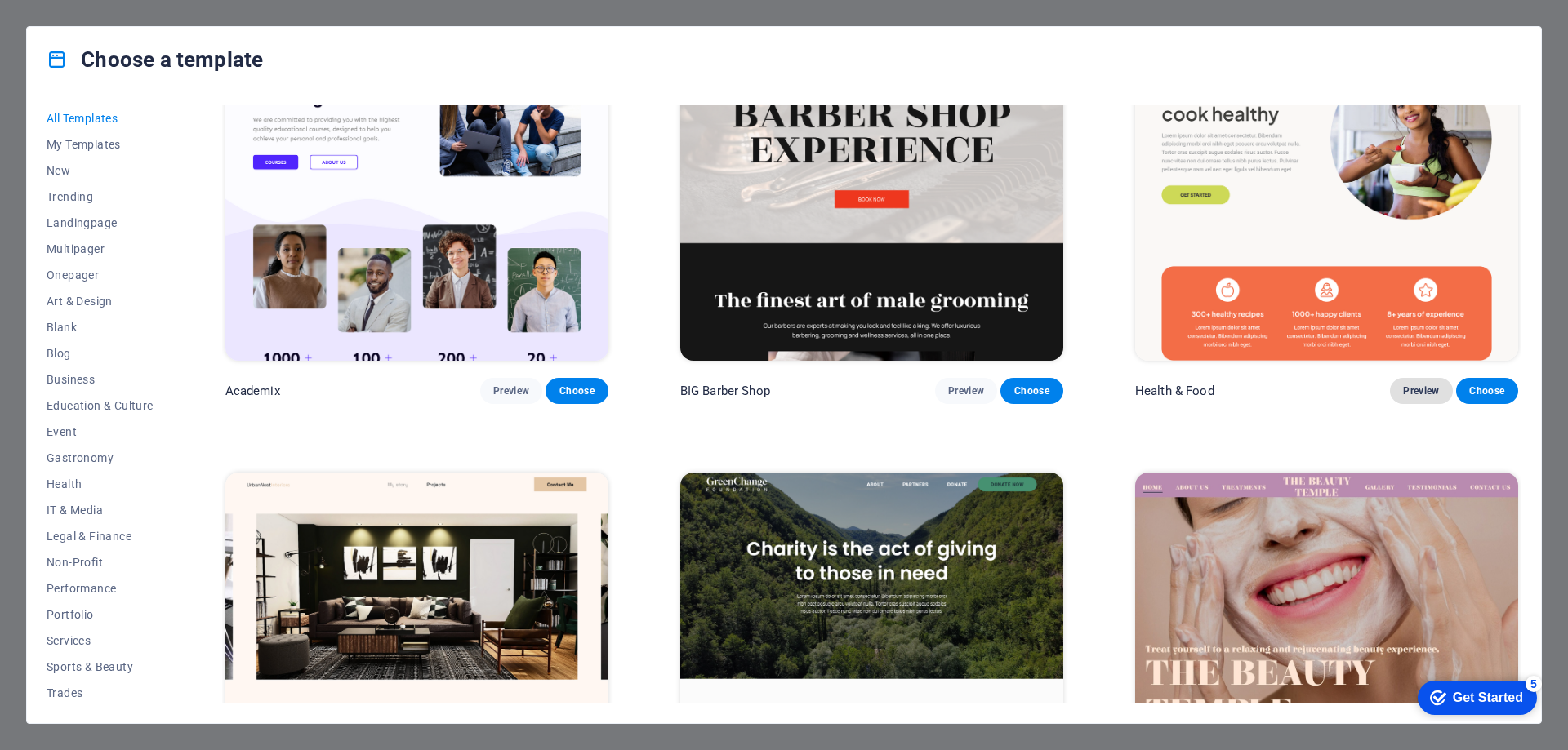
click at [1423, 384] on span "Preview" at bounding box center [1421, 391] width 36 height 13
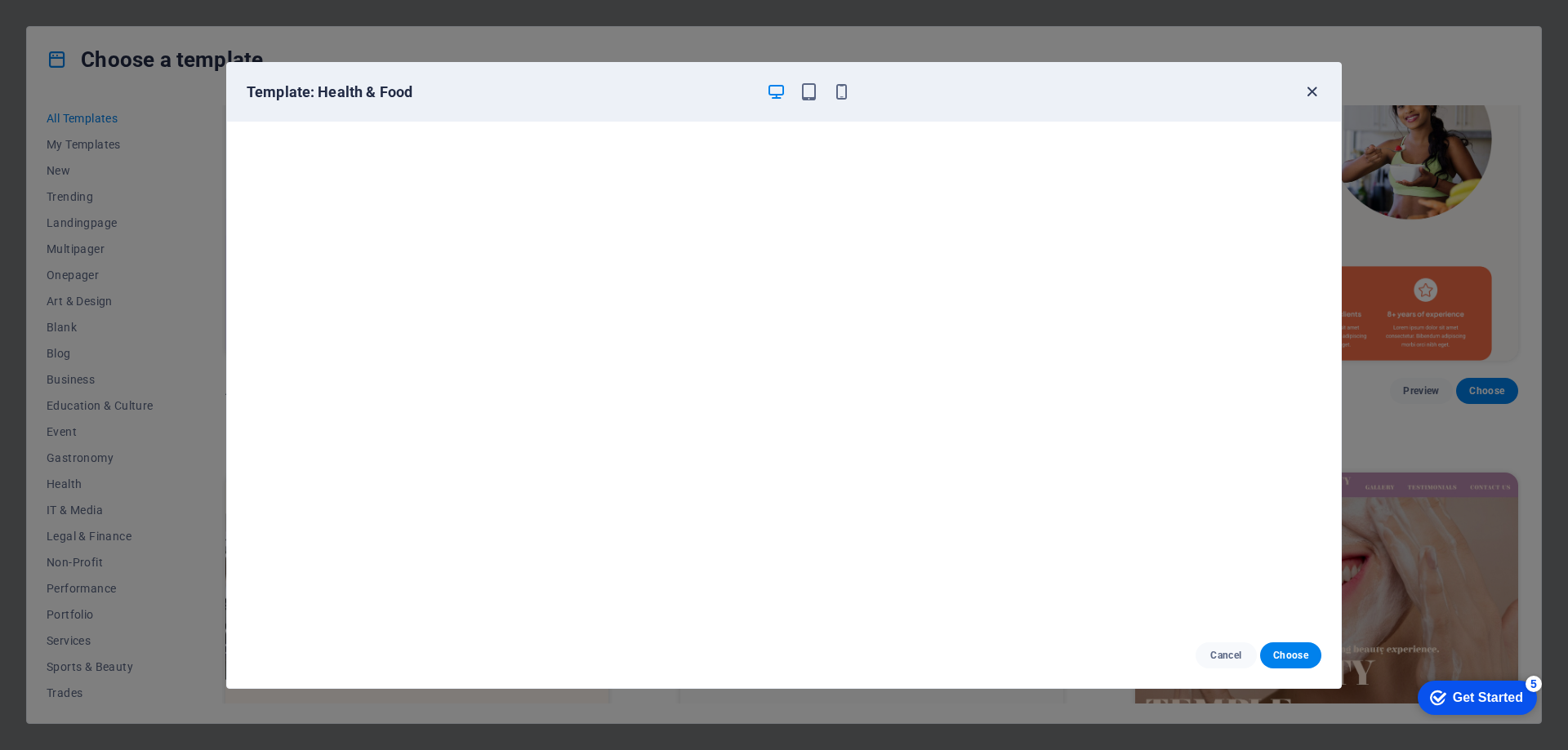
click at [1315, 88] on icon "button" at bounding box center [1311, 92] width 19 height 19
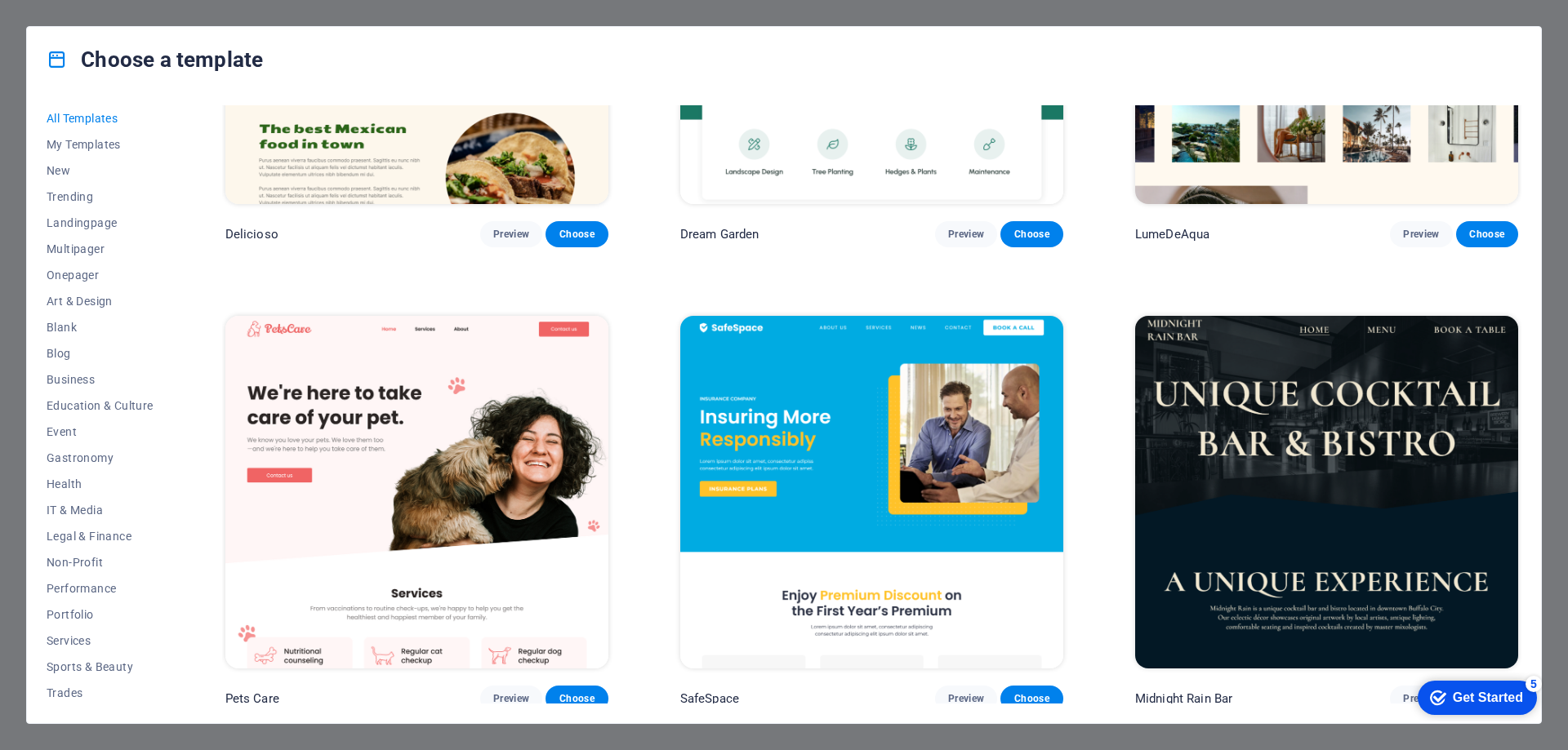
scroll to position [3348, 0]
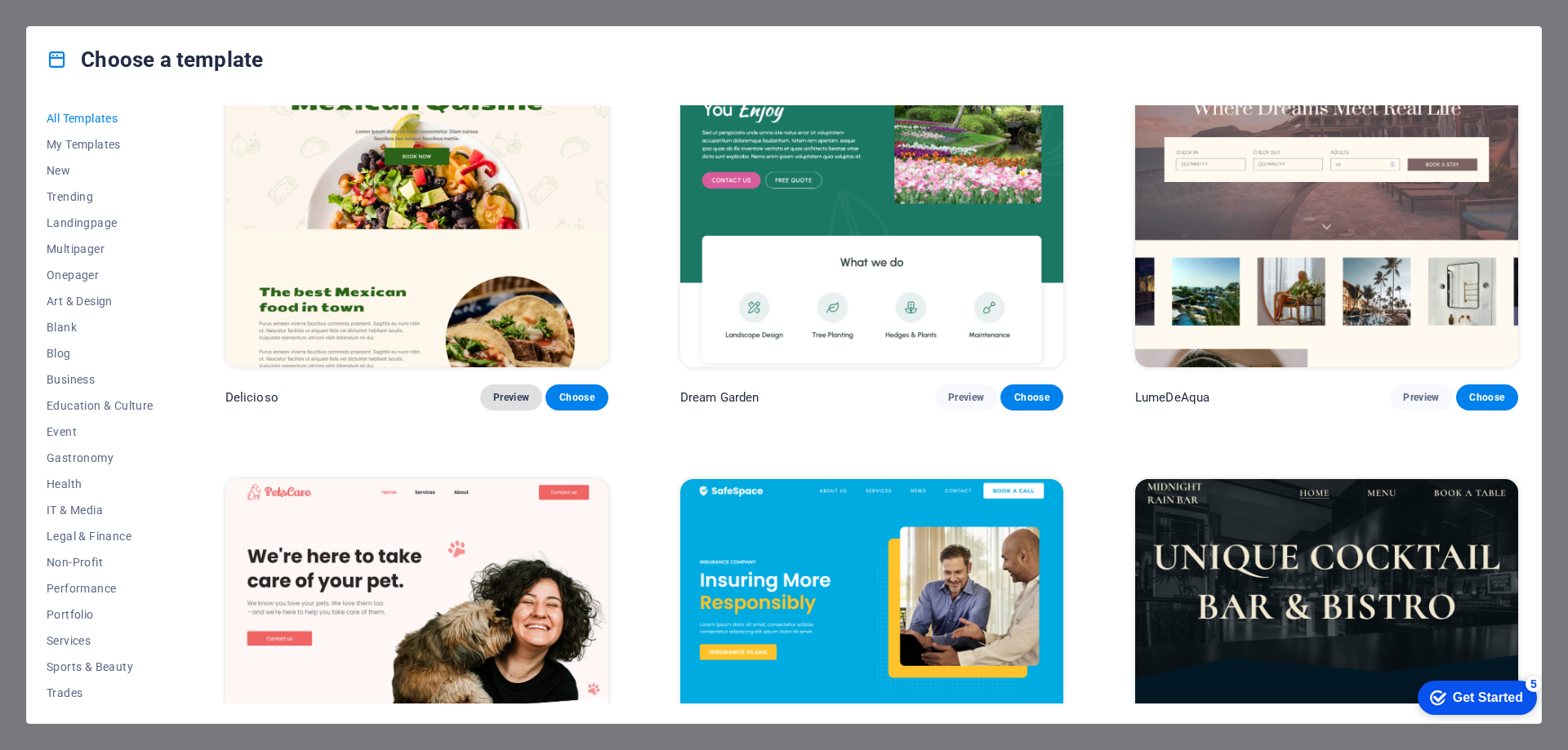
click at [512, 391] on span "Preview" at bounding box center [511, 397] width 36 height 13
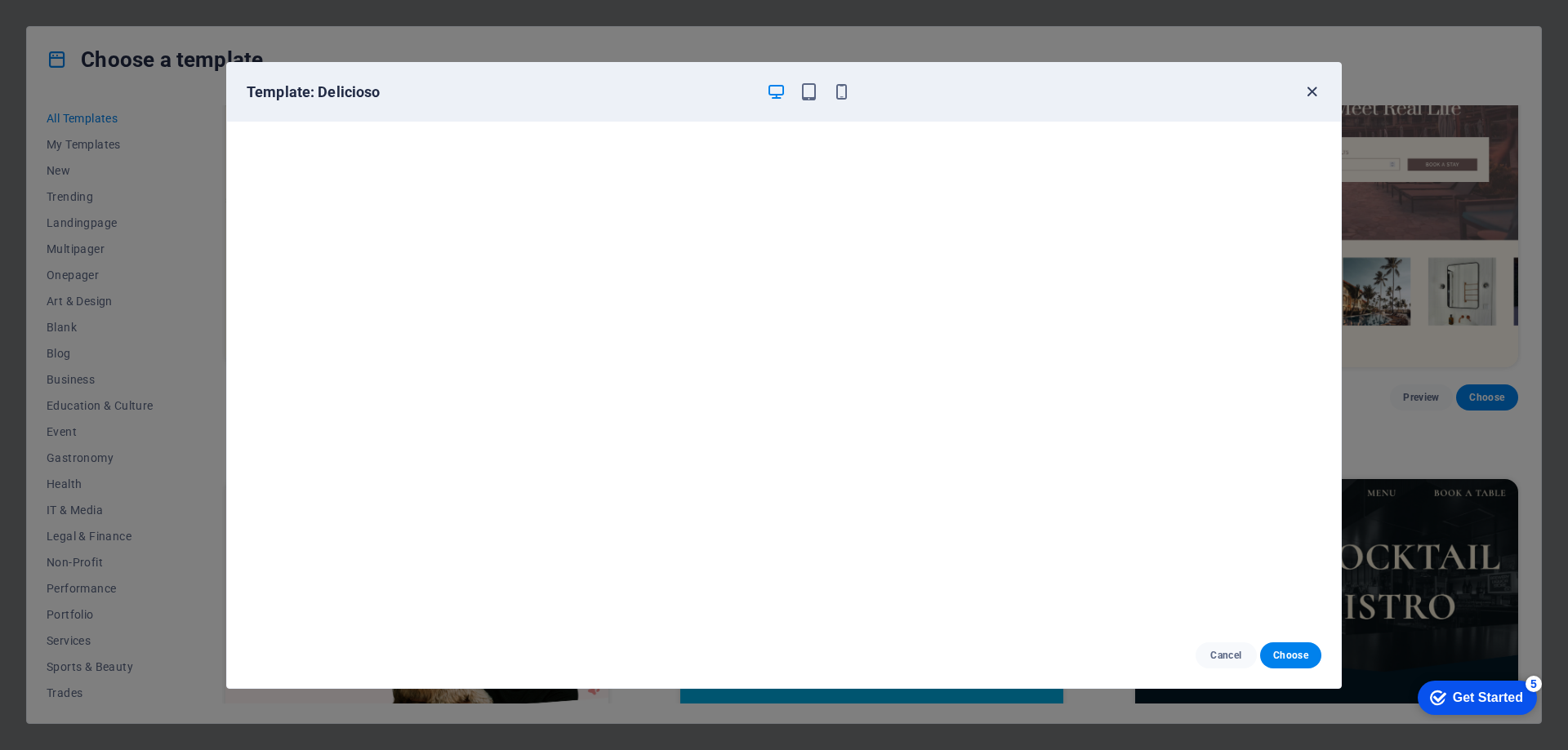
click at [1308, 94] on icon "button" at bounding box center [1311, 92] width 19 height 19
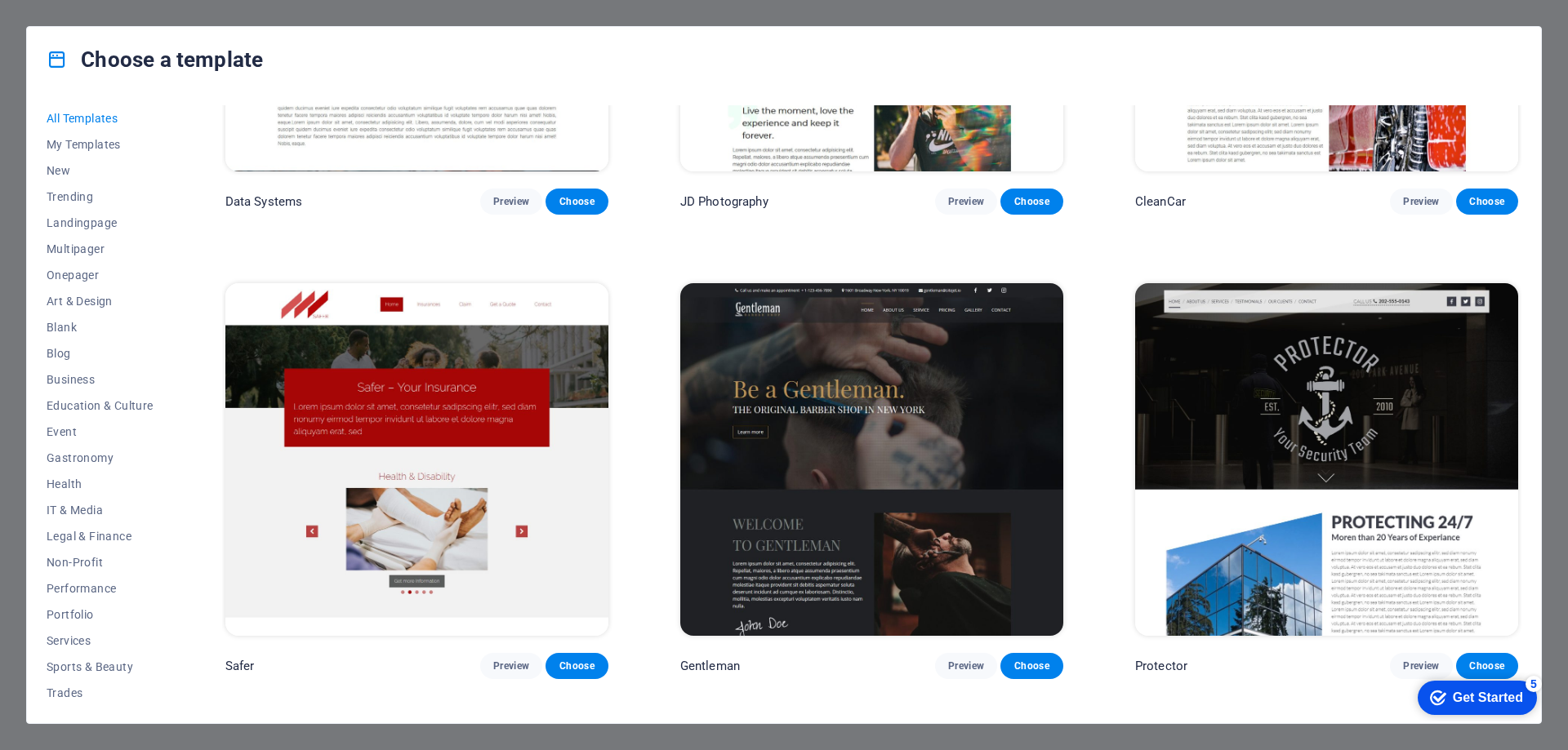
scroll to position [8654, 0]
